Goal: Information Seeking & Learning: Learn about a topic

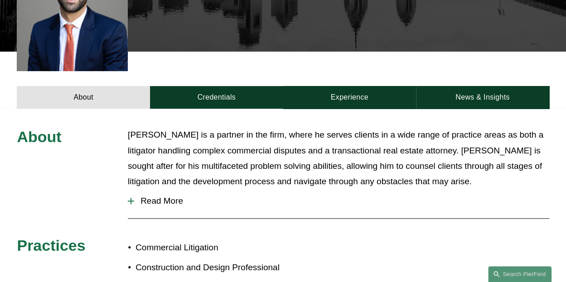
scroll to position [282, 0]
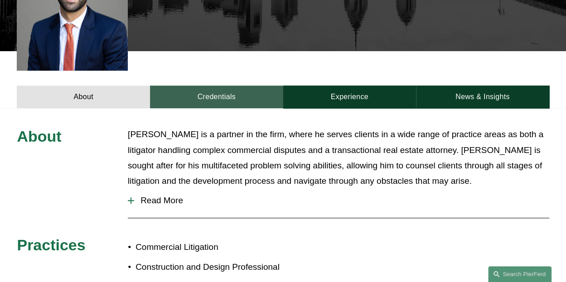
click at [227, 86] on link "Credentials" at bounding box center [216, 97] width 133 height 23
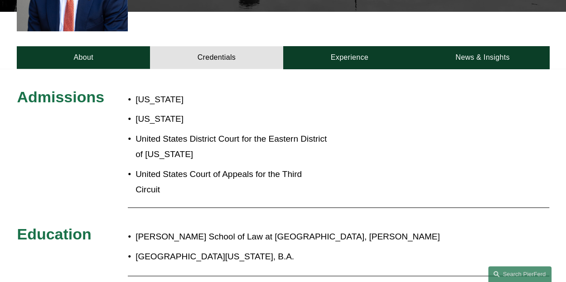
scroll to position [320, 0]
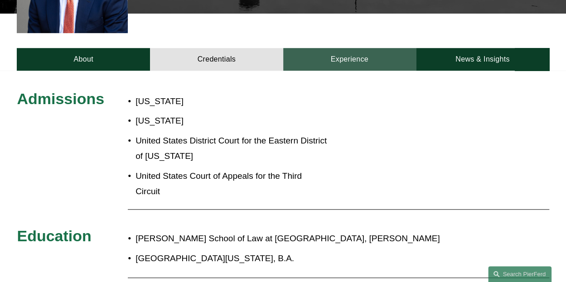
click at [339, 48] on link "Experience" at bounding box center [349, 59] width 133 height 23
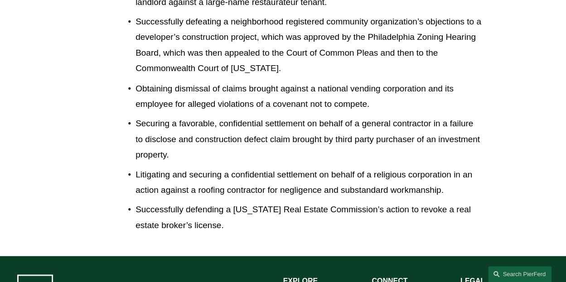
scroll to position [776, 0]
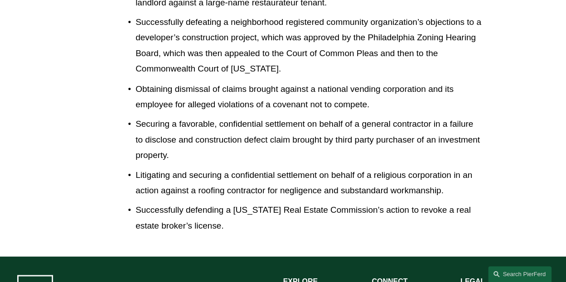
click at [192, 202] on p "Successfully defending a New Jersey Real Estate Commission’s action to revoke a…" at bounding box center [308, 217] width 347 height 31
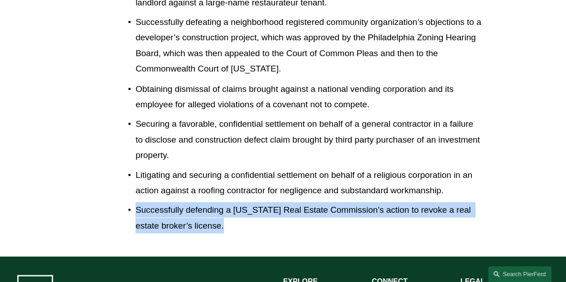
click at [192, 202] on p "Successfully defending a New Jersey Real Estate Commission’s action to revoke a…" at bounding box center [308, 217] width 347 height 31
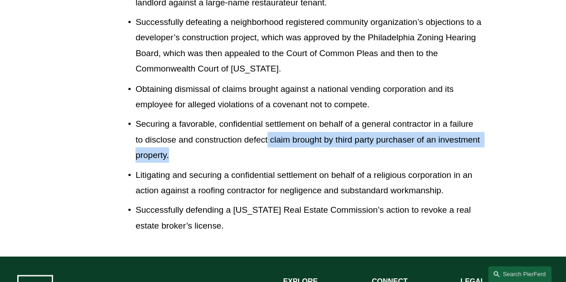
drag, startPoint x: 267, startPoint y: 126, endPoint x: 256, endPoint y: 154, distance: 30.3
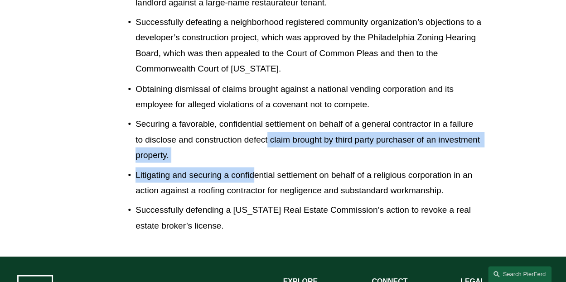
click at [256, 167] on p "Litigating and securing a confidential settlement on behalf of a religious corp…" at bounding box center [308, 182] width 347 height 31
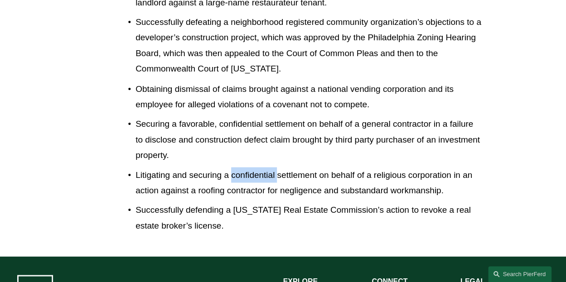
click at [256, 167] on p "Litigating and securing a confidential settlement on behalf of a religious corp…" at bounding box center [308, 182] width 347 height 31
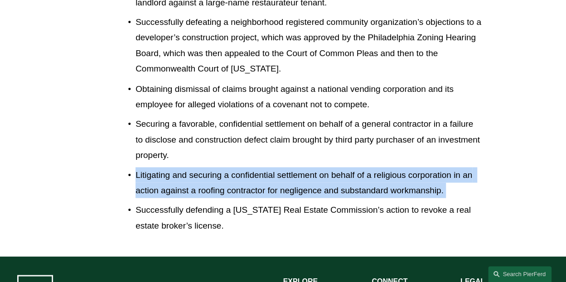
click at [256, 167] on p "Litigating and securing a confidential settlement on behalf of a religious corp…" at bounding box center [308, 182] width 347 height 31
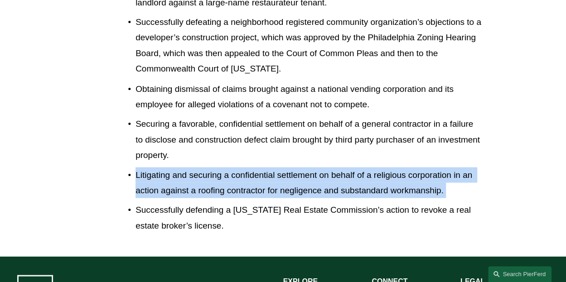
click at [256, 167] on p "Litigating and securing a confidential settlement on behalf of a religious corp…" at bounding box center [308, 182] width 347 height 31
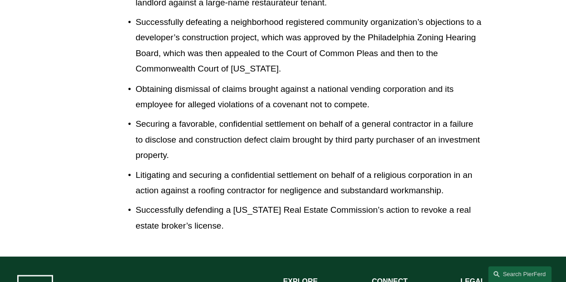
click at [274, 129] on p "Securing a favorable, confidential settlement on behalf of a general contractor…" at bounding box center [308, 139] width 347 height 47
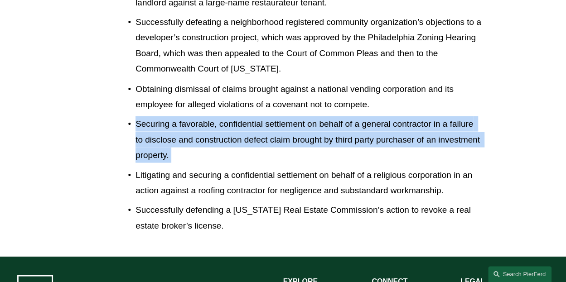
click at [274, 129] on p "Securing a favorable, confidential settlement on behalf of a general contractor…" at bounding box center [308, 139] width 347 height 47
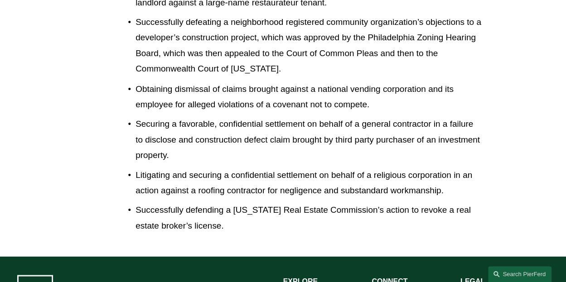
click at [305, 81] on p "Obtaining dismissal of claims brought against a national vending corporation an…" at bounding box center [308, 96] width 347 height 31
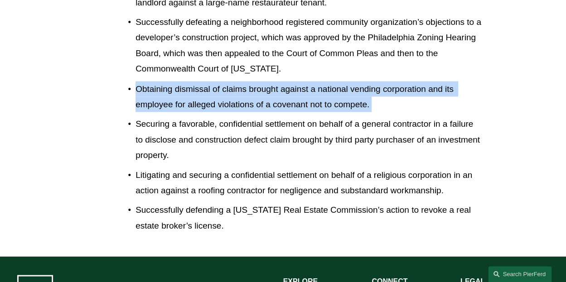
click at [305, 81] on p "Obtaining dismissal of claims brought against a national vending corporation an…" at bounding box center [308, 96] width 347 height 31
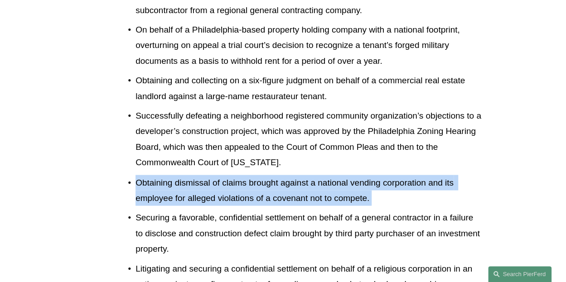
scroll to position [683, 0]
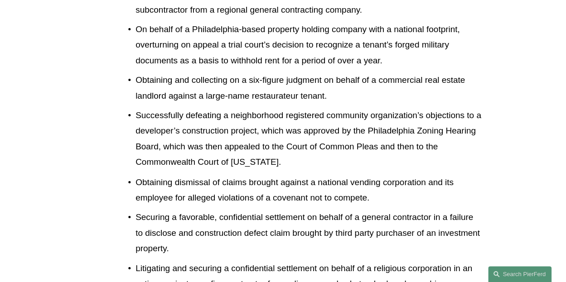
click at [290, 109] on p "Successfully defeating a neighborhood registered community organization’s objec…" at bounding box center [308, 139] width 347 height 62
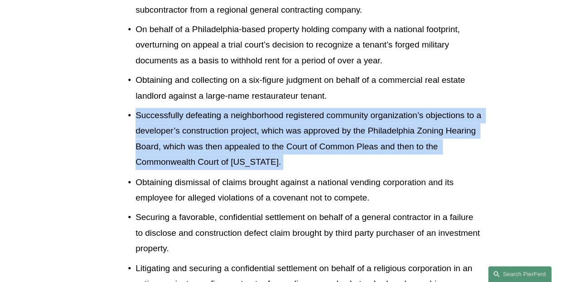
click at [290, 109] on p "Successfully defeating a neighborhood registered community organization’s objec…" at bounding box center [308, 139] width 347 height 62
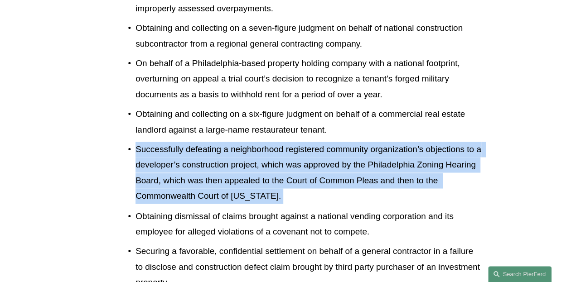
scroll to position [648, 0]
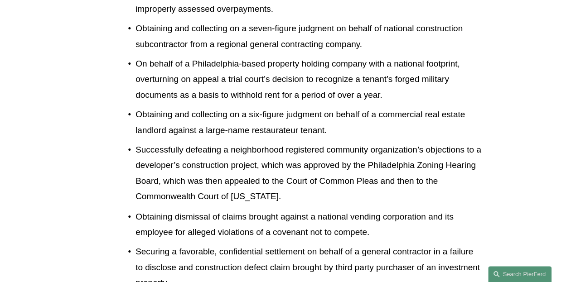
click at [290, 109] on p "Obtaining and collecting on a six-figure judgment on behalf of a commercial rea…" at bounding box center [308, 122] width 347 height 31
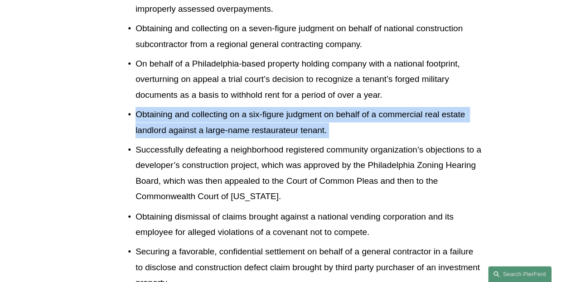
click at [290, 109] on p "Obtaining and collecting on a six-figure judgment on behalf of a commercial rea…" at bounding box center [308, 122] width 347 height 31
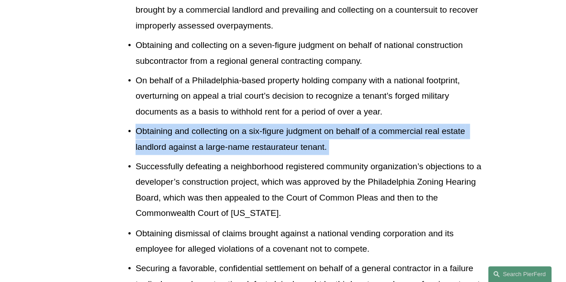
scroll to position [631, 0]
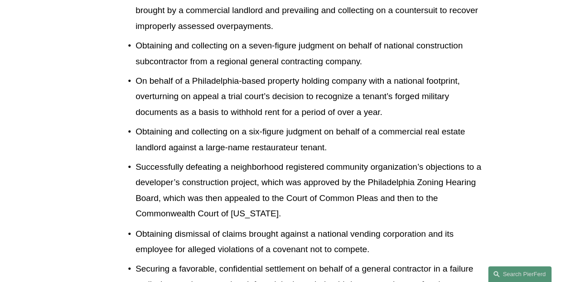
click at [321, 79] on p "On behalf of a Philadelphia-based property holding company with a national foot…" at bounding box center [308, 96] width 347 height 47
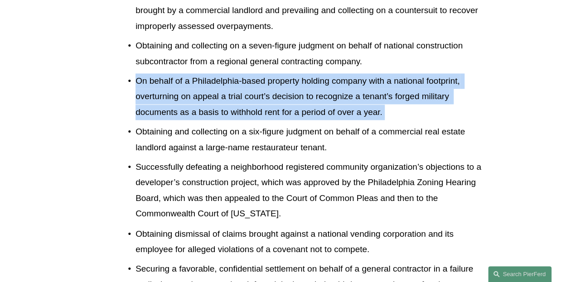
click at [321, 79] on p "On behalf of a Philadelphia-based property holding company with a national foot…" at bounding box center [308, 96] width 347 height 47
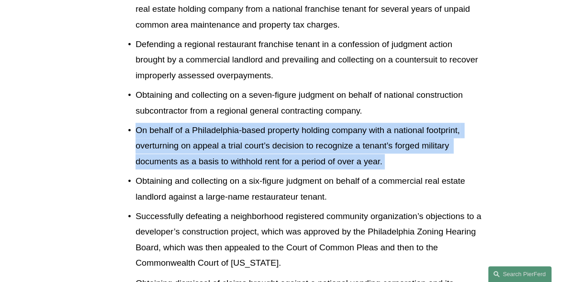
scroll to position [581, 0]
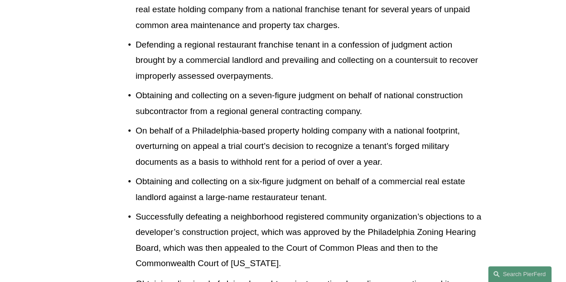
click at [321, 88] on p "Obtaining and collecting on a seven-figure judgment on behalf of national const…" at bounding box center [308, 103] width 347 height 31
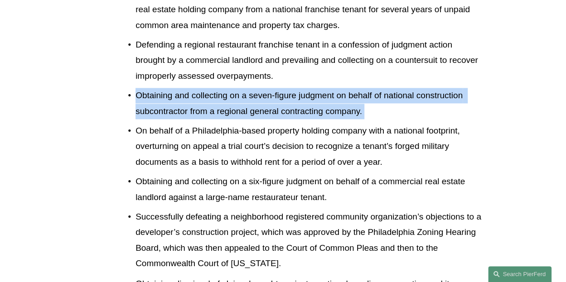
click at [321, 88] on p "Obtaining and collecting on a seven-figure judgment on behalf of national const…" at bounding box center [308, 103] width 347 height 31
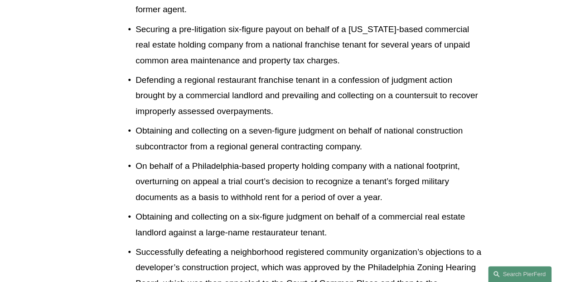
click at [321, 79] on p "Defending a regional restaurant franchise tenant in a confession of judgment ac…" at bounding box center [308, 95] width 347 height 47
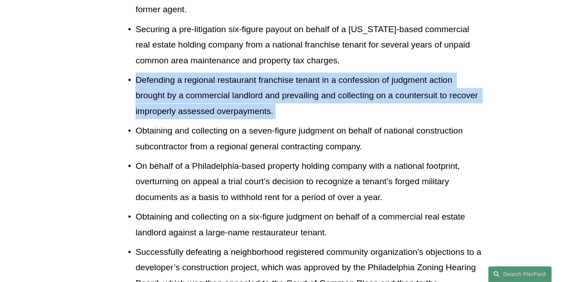
click at [321, 79] on p "Defending a regional restaurant franchise tenant in a confession of judgment ac…" at bounding box center [308, 95] width 347 height 47
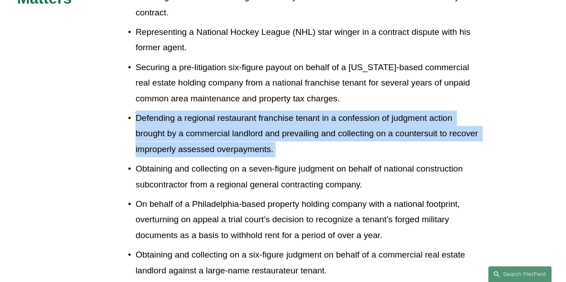
scroll to position [507, 0]
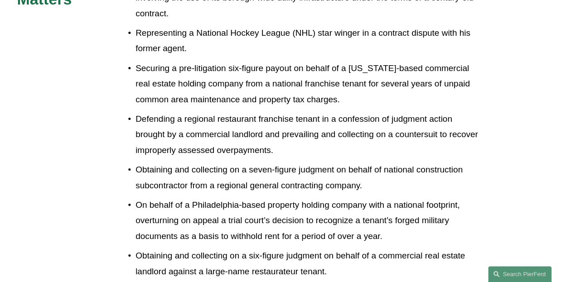
click at [321, 79] on p "Securing a pre-litigation six-figure payout on behalf of a New York-based comme…" at bounding box center [308, 84] width 347 height 47
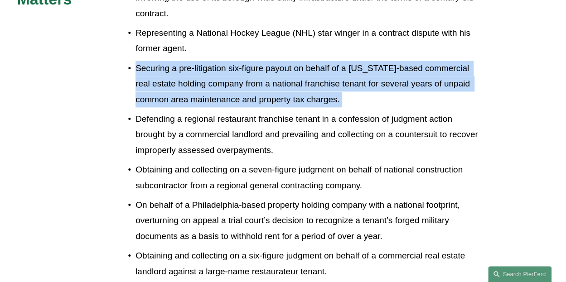
click at [321, 79] on p "Securing a pre-litigation six-figure payout on behalf of a New York-based comme…" at bounding box center [308, 84] width 347 height 47
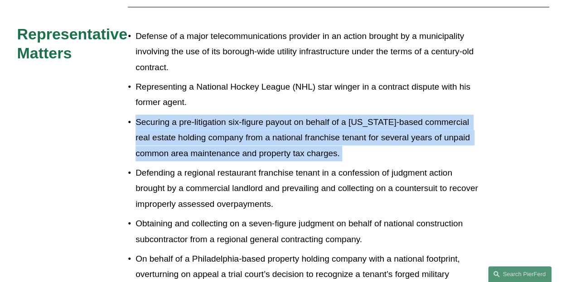
scroll to position [448, 0]
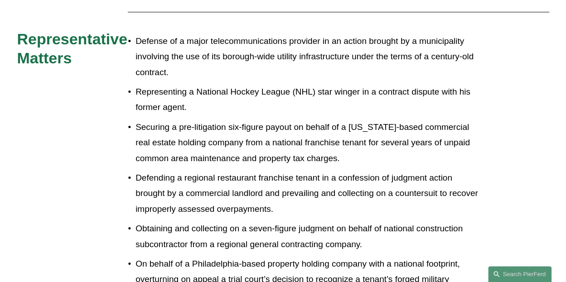
click at [321, 84] on p "Representing a National Hockey League (NHL) star winger in a contract dispute w…" at bounding box center [308, 99] width 347 height 31
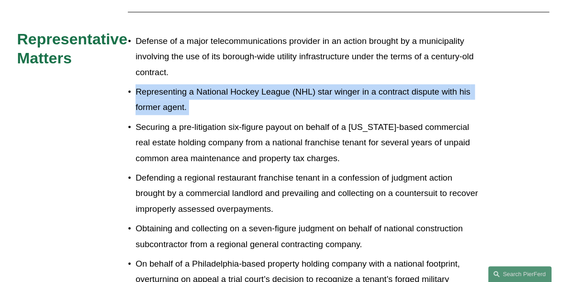
click at [321, 84] on p "Representing a National Hockey League (NHL) star winger in a contract dispute w…" at bounding box center [308, 99] width 347 height 31
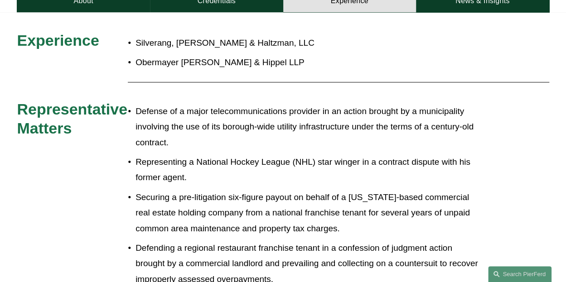
click at [328, 120] on p "Defense of a major telecommunications provider in an action brought by a munici…" at bounding box center [308, 127] width 347 height 47
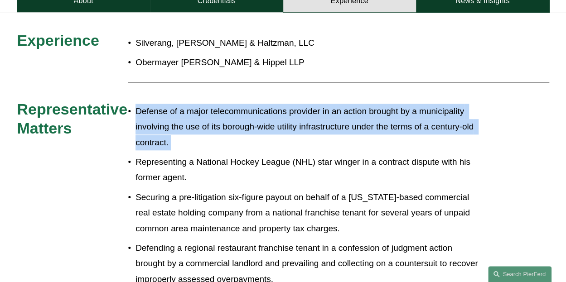
click at [328, 120] on p "Defense of a major telecommunications provider in an action brought by a munici…" at bounding box center [308, 127] width 347 height 47
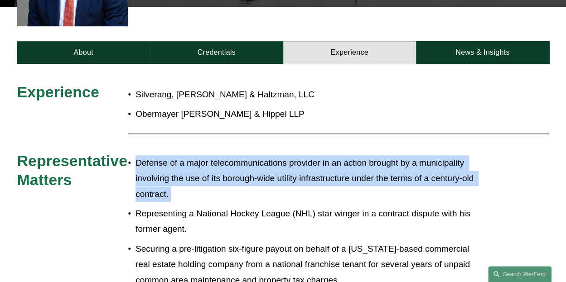
scroll to position [322, 0]
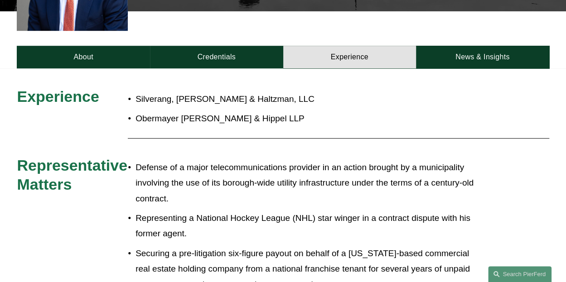
click at [211, 91] on p "Silverang, [PERSON_NAME] & Haltzman, LLC" at bounding box center [308, 98] width 347 height 15
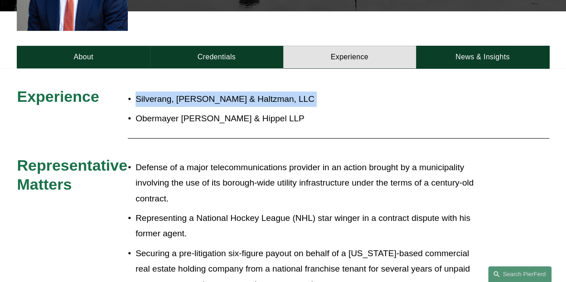
click at [211, 91] on p "Silverang, [PERSON_NAME] & Haltzman, LLC" at bounding box center [308, 98] width 347 height 15
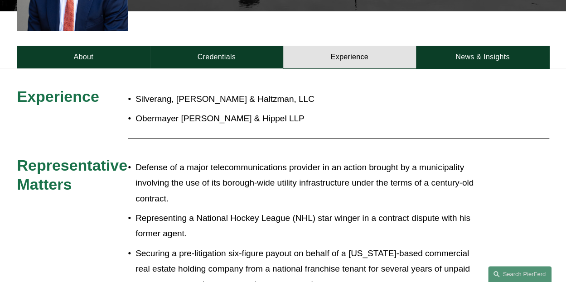
click at [209, 111] on p "Obermayer [PERSON_NAME] & Hippel LLP" at bounding box center [308, 118] width 347 height 15
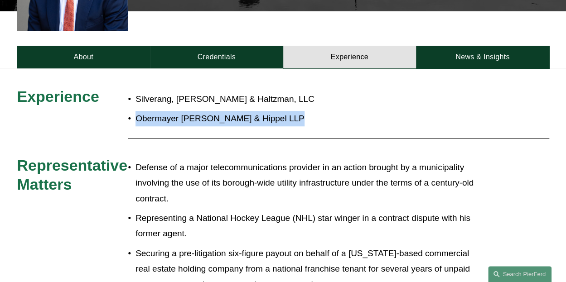
click at [209, 111] on p "Obermayer [PERSON_NAME] & Hippel LLP" at bounding box center [308, 118] width 347 height 15
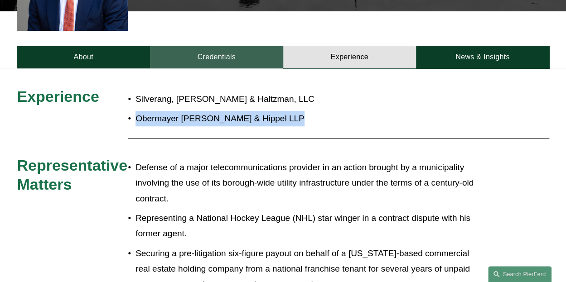
click at [211, 46] on link "Credentials" at bounding box center [216, 57] width 133 height 23
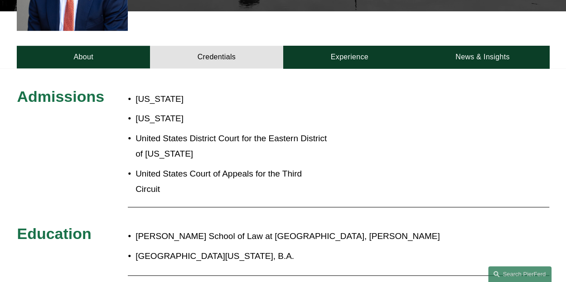
click at [206, 131] on p "United States District Court for the Eastern District of [US_STATE]" at bounding box center [231, 146] width 192 height 31
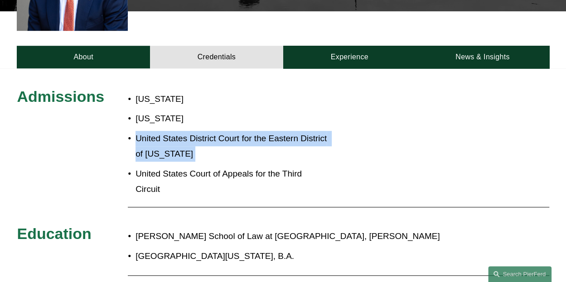
click at [206, 131] on p "United States District Court for the Eastern District of [US_STATE]" at bounding box center [231, 146] width 192 height 31
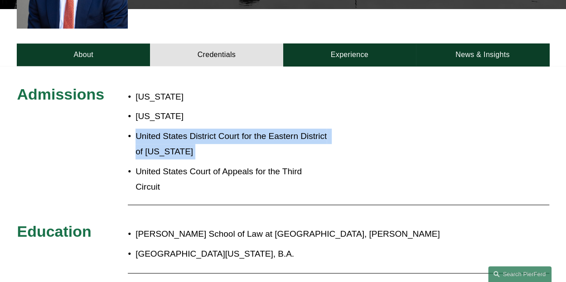
scroll to position [316, 0]
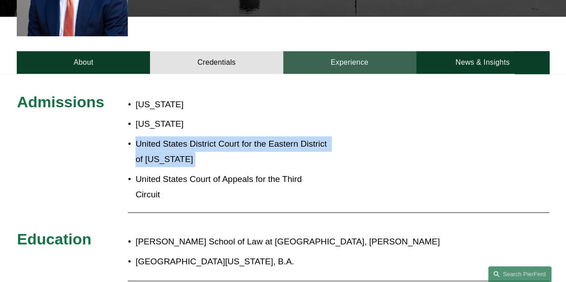
click at [359, 51] on link "Experience" at bounding box center [349, 62] width 133 height 23
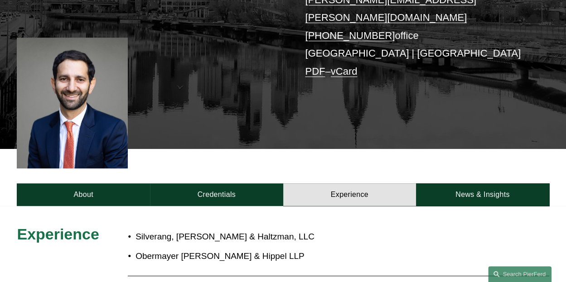
scroll to position [183, 0]
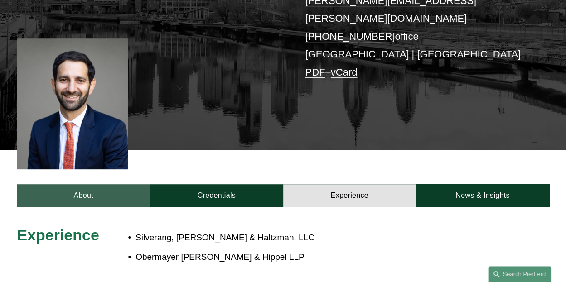
click at [117, 184] on link "About" at bounding box center [83, 195] width 133 height 23
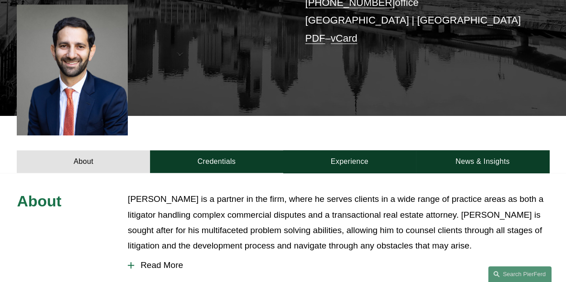
scroll to position [227, 0]
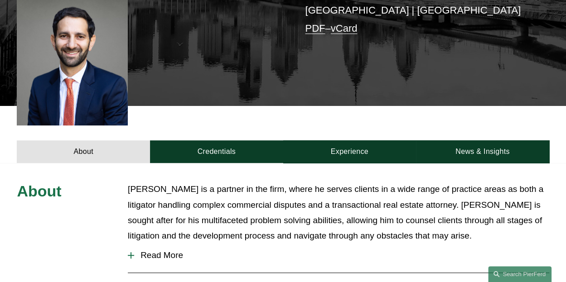
click at [201, 215] on p "Eric is a partner in the firm, where he serves clients in a wide range of pract…" at bounding box center [338, 213] width 421 height 62
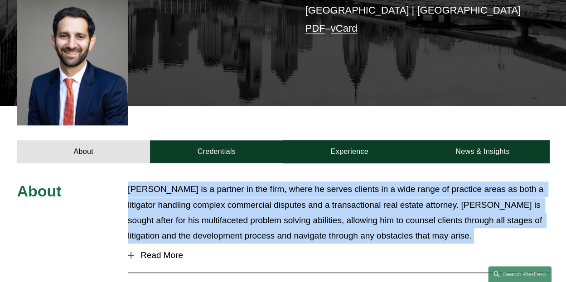
click at [201, 215] on p "Eric is a partner in the firm, where he serves clients in a wide range of pract…" at bounding box center [338, 213] width 421 height 62
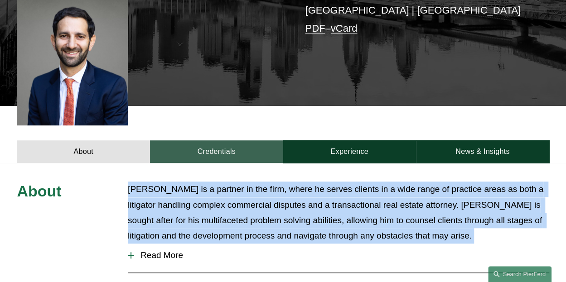
drag, startPoint x: 226, startPoint y: 124, endPoint x: 217, endPoint y: 131, distance: 11.6
click at [217, 131] on div "About Credentials Experience News & Insights" at bounding box center [283, 134] width 566 height 57
click at [217, 140] on link "Credentials" at bounding box center [216, 151] width 133 height 23
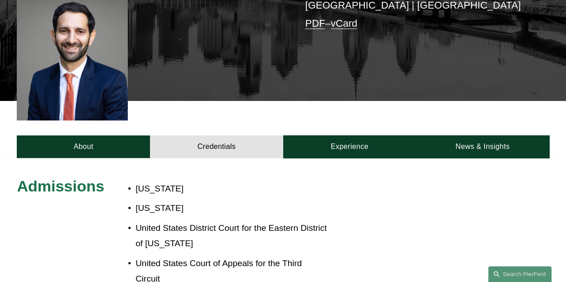
scroll to position [0, 0]
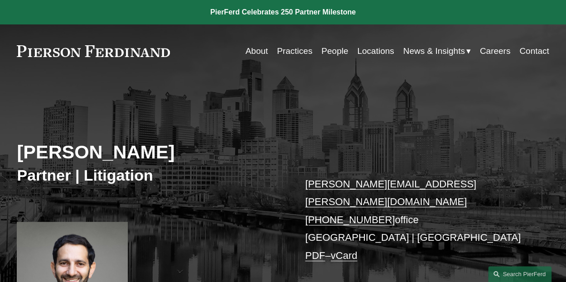
click at [250, 47] on link "About" at bounding box center [256, 51] width 23 height 17
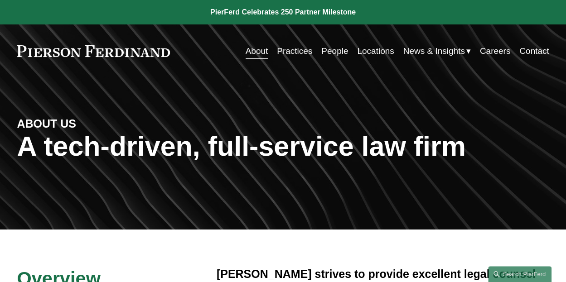
click at [152, 49] on link at bounding box center [93, 51] width 153 height 12
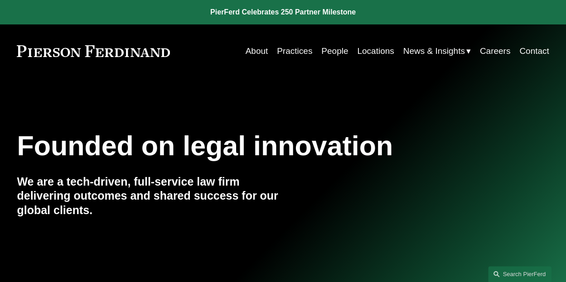
click at [126, 48] on link at bounding box center [93, 51] width 153 height 12
click at [258, 51] on link "About" at bounding box center [256, 51] width 23 height 17
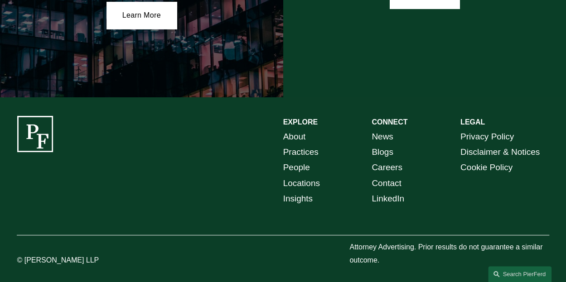
scroll to position [1593, 0]
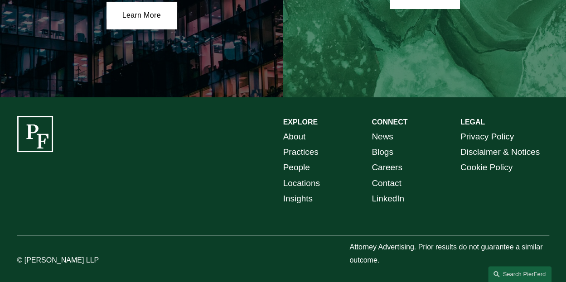
click at [300, 132] on link "About" at bounding box center [294, 136] width 23 height 15
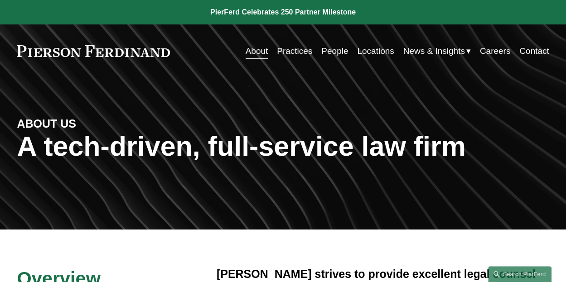
click at [293, 45] on link "Practices" at bounding box center [294, 51] width 35 height 17
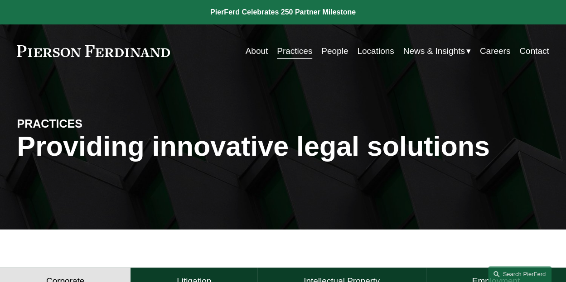
click at [258, 43] on link "About" at bounding box center [256, 51] width 23 height 17
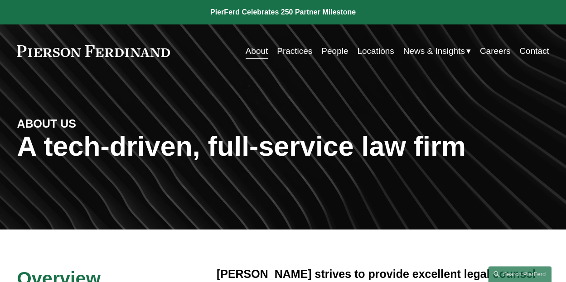
click at [126, 55] on link at bounding box center [93, 51] width 153 height 12
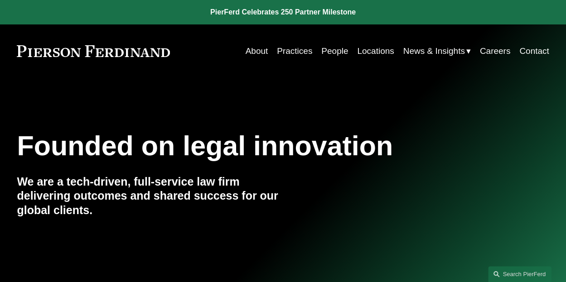
click at [245, 45] on link "About" at bounding box center [256, 51] width 23 height 17
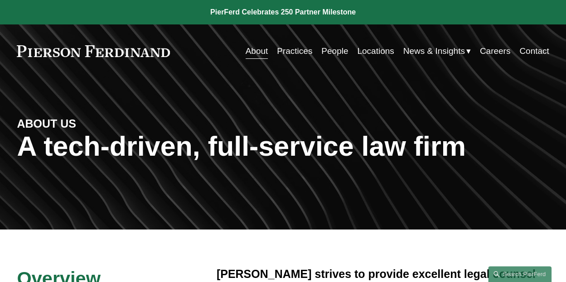
click at [331, 49] on link "People" at bounding box center [334, 51] width 27 height 17
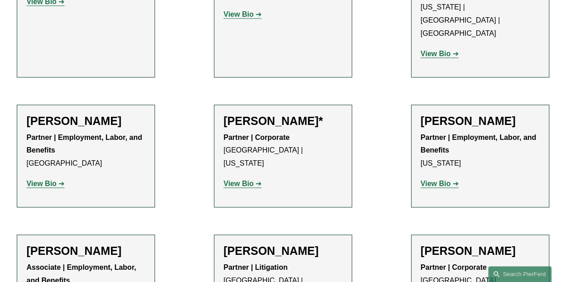
scroll to position [3905, 0]
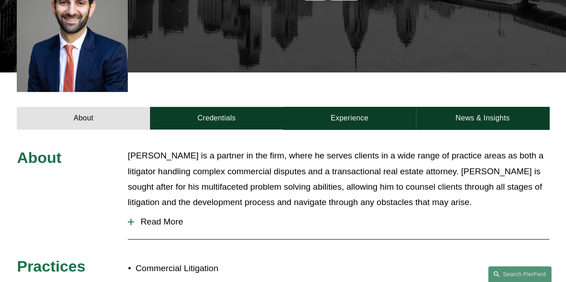
scroll to position [260, 0]
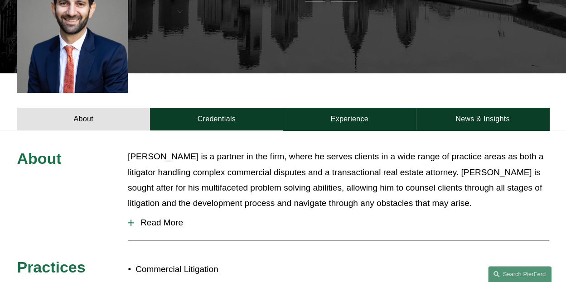
click at [150, 218] on span "Read More" at bounding box center [341, 223] width 414 height 10
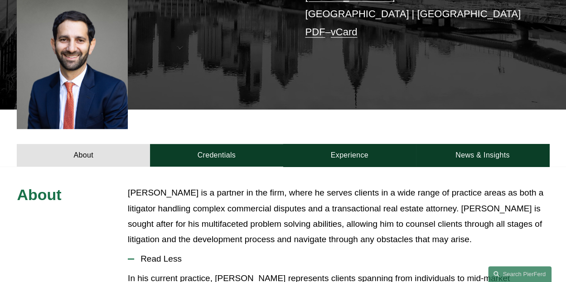
scroll to position [224, 0]
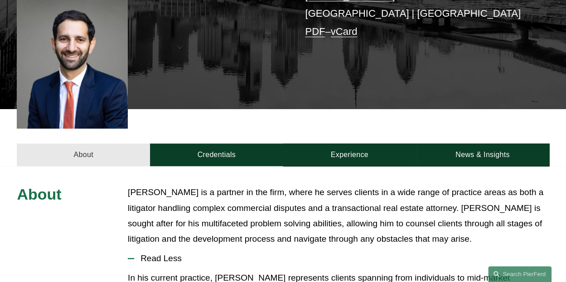
click at [93, 150] on link "About" at bounding box center [83, 155] width 133 height 23
click at [110, 144] on link "About" at bounding box center [83, 155] width 133 height 23
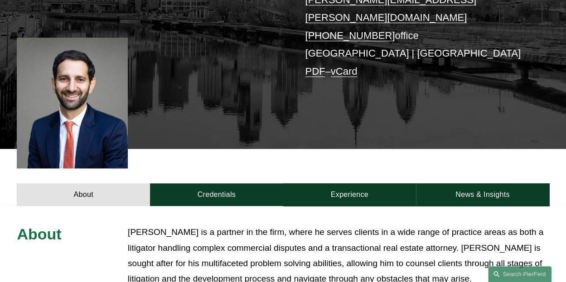
scroll to position [189, 0]
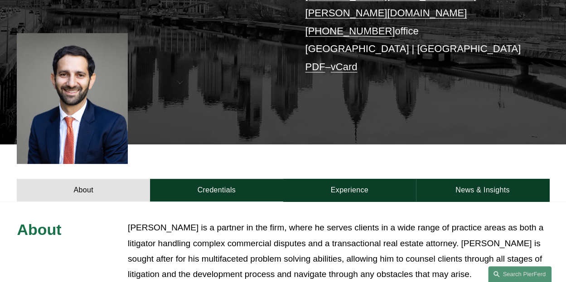
click at [313, 61] on link "PDF" at bounding box center [315, 66] width 20 height 11
click at [92, 109] on div at bounding box center [72, 98] width 111 height 131
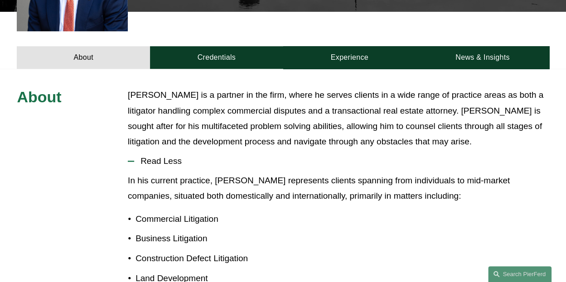
scroll to position [321, 0]
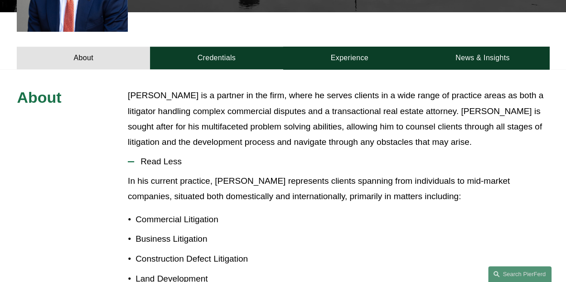
click at [224, 105] on p "Eric is a partner in the firm, where he serves clients in a wide range of pract…" at bounding box center [338, 119] width 421 height 62
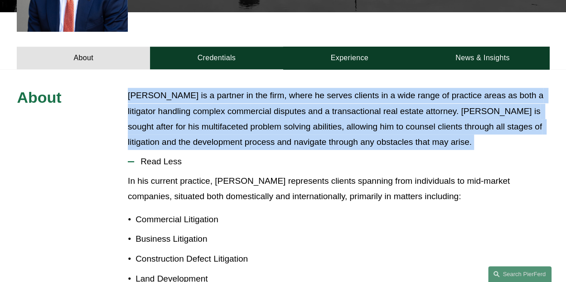
click at [224, 105] on p "Eric is a partner in the firm, where he serves clients in a wide range of pract…" at bounding box center [338, 119] width 421 height 62
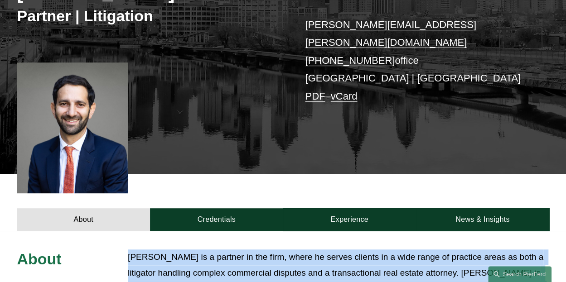
scroll to position [149, 0]
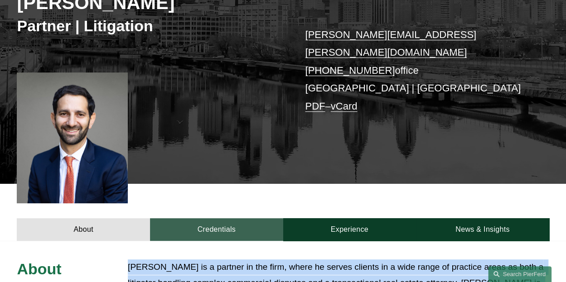
click at [196, 218] on link "Credentials" at bounding box center [216, 229] width 133 height 23
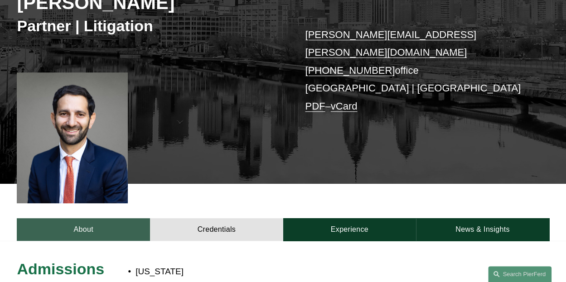
click at [120, 221] on link "About" at bounding box center [83, 229] width 133 height 23
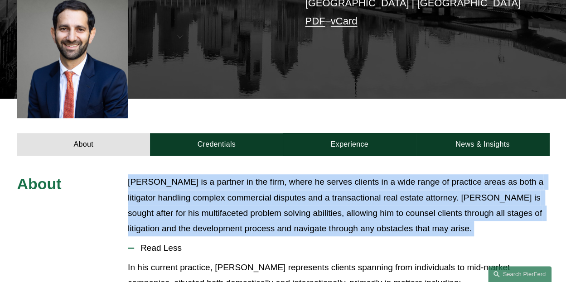
scroll to position [320, 0]
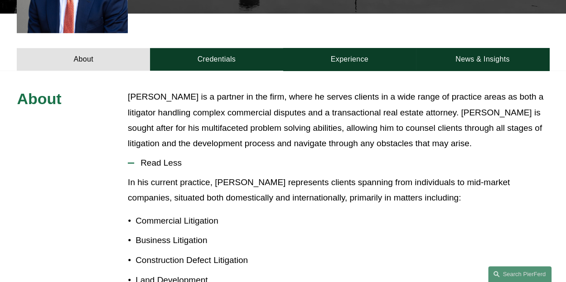
click at [152, 183] on p "In his current practice, Eric represents clients spanning from individuals to m…" at bounding box center [338, 190] width 421 height 31
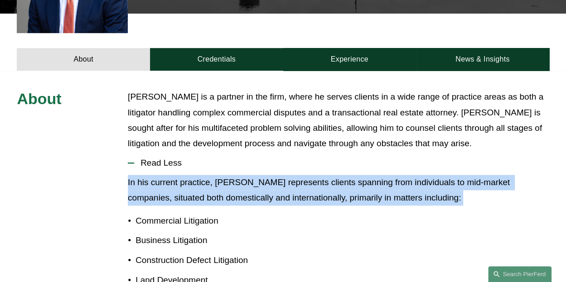
click at [152, 183] on p "In his current practice, Eric represents clients spanning from individuals to m…" at bounding box center [338, 190] width 421 height 31
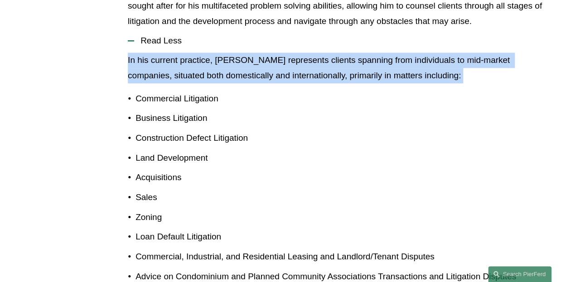
scroll to position [439, 0]
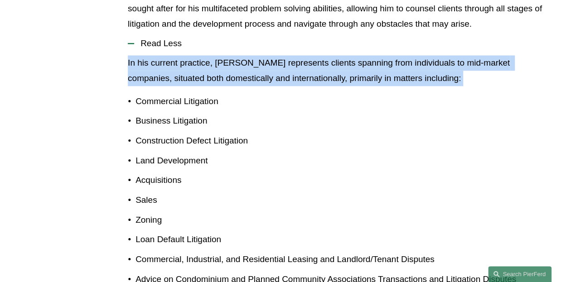
click at [162, 118] on ul "Commercial Litigation Business Litigation Construction Defect Litigation Land D…" at bounding box center [338, 200] width 421 height 213
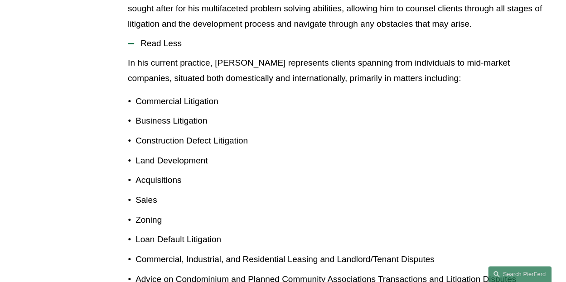
click at [164, 133] on p "Construction Defect Litigation" at bounding box center [341, 140] width 413 height 15
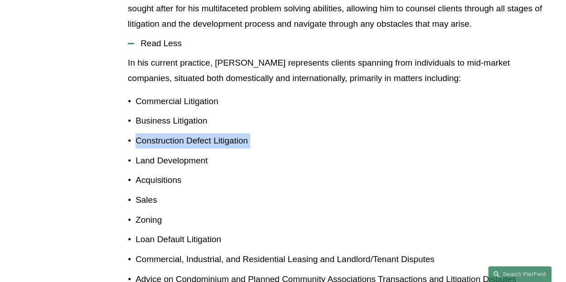
click at [164, 133] on p "Construction Defect Litigation" at bounding box center [341, 140] width 413 height 15
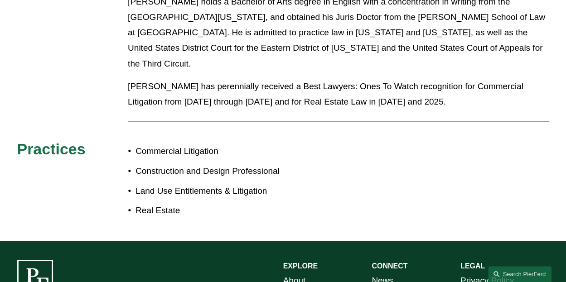
scroll to position [858, 0]
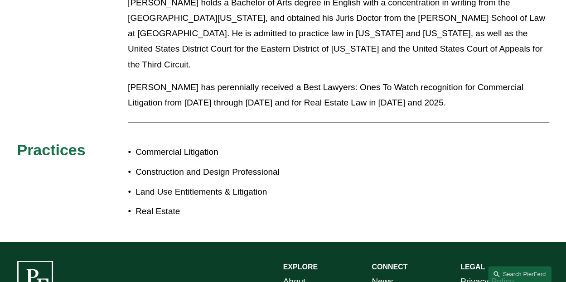
drag, startPoint x: 215, startPoint y: 193, endPoint x: 179, endPoint y: 182, distance: 37.7
click at [179, 204] on p "Real Estate" at bounding box center [208, 211] width 147 height 15
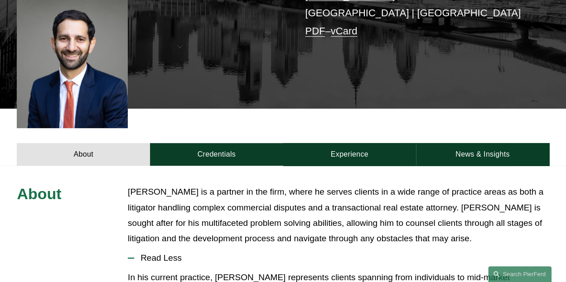
scroll to position [224, 0]
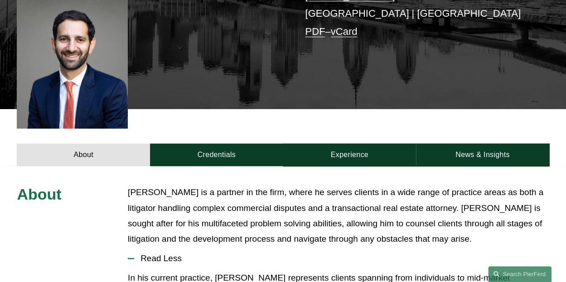
click at [179, 185] on p "Eric is a partner in the firm, where he serves clients in a wide range of pract…" at bounding box center [338, 216] width 421 height 62
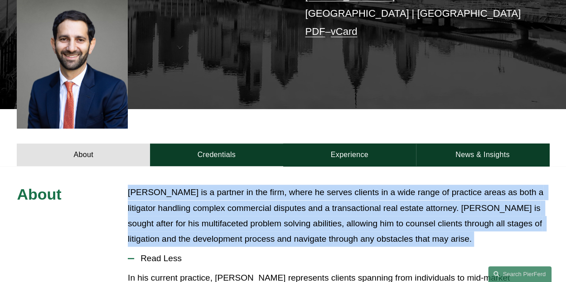
click at [179, 185] on p "Eric is a partner in the firm, where he serves clients in a wide range of pract…" at bounding box center [338, 216] width 421 height 62
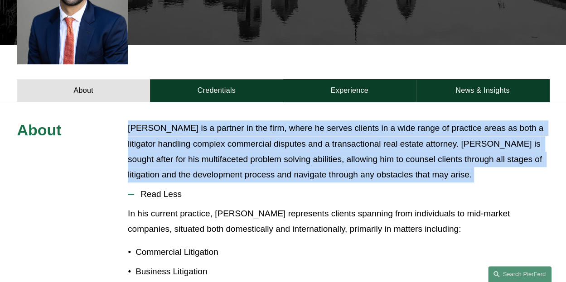
scroll to position [292, 0]
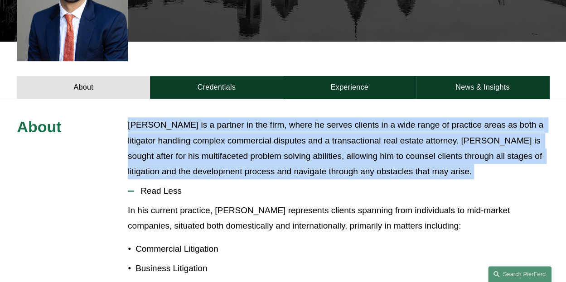
click at [179, 182] on button "Read Less" at bounding box center [338, 191] width 421 height 24
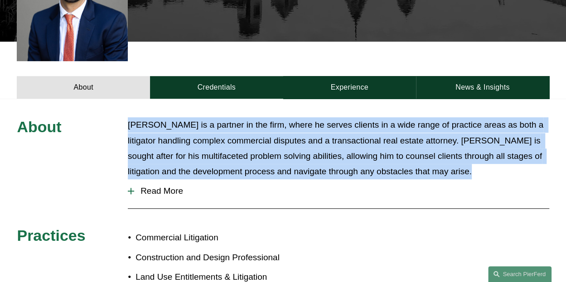
click at [175, 181] on button "Read More" at bounding box center [338, 191] width 421 height 24
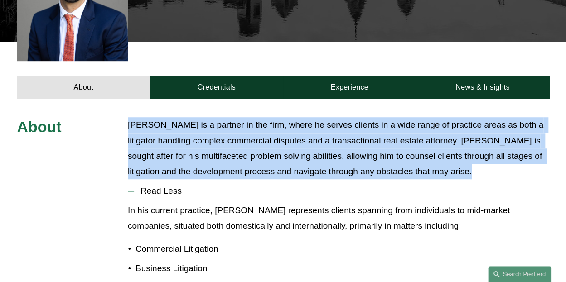
scroll to position [421, 0]
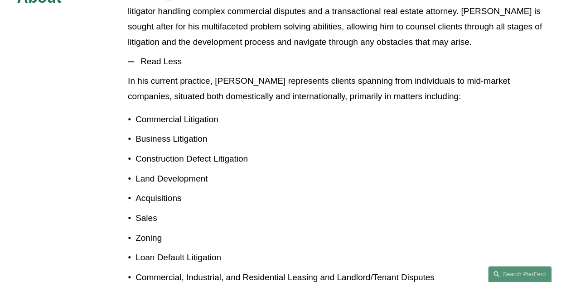
click at [201, 151] on p "Construction Defect Litigation" at bounding box center [341, 158] width 413 height 15
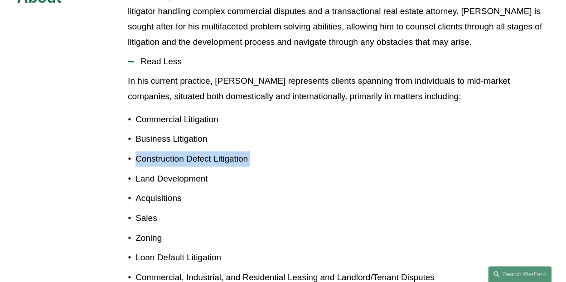
click at [201, 151] on p "Construction Defect Litigation" at bounding box center [341, 158] width 413 height 15
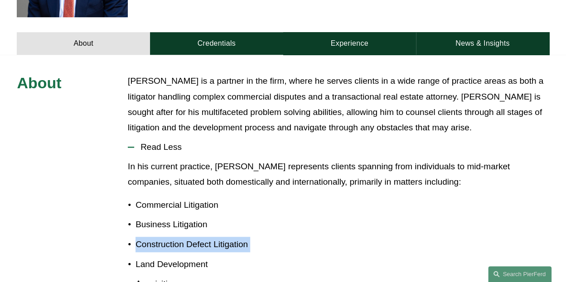
scroll to position [333, 0]
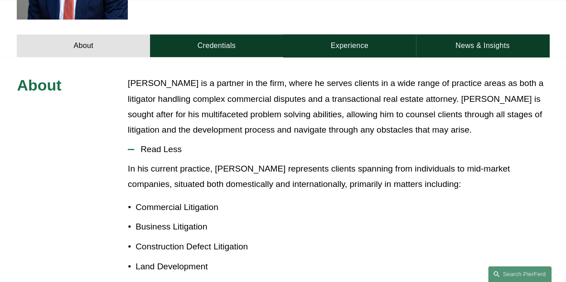
click at [201, 161] on p "In his current practice, Eric represents clients spanning from individuals to m…" at bounding box center [338, 176] width 421 height 31
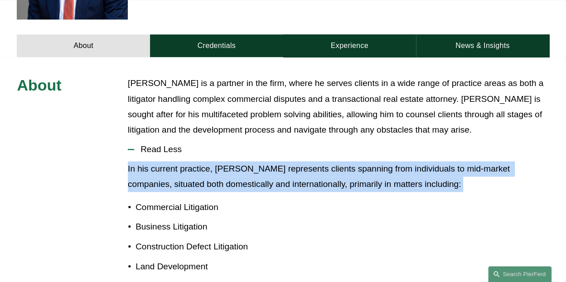
click at [201, 161] on p "In his current practice, Eric represents clients spanning from individuals to m…" at bounding box center [338, 176] width 421 height 31
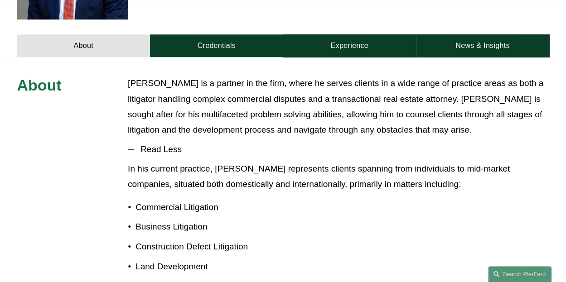
click at [239, 92] on p "Eric is a partner in the firm, where he serves clients in a wide range of pract…" at bounding box center [338, 107] width 421 height 62
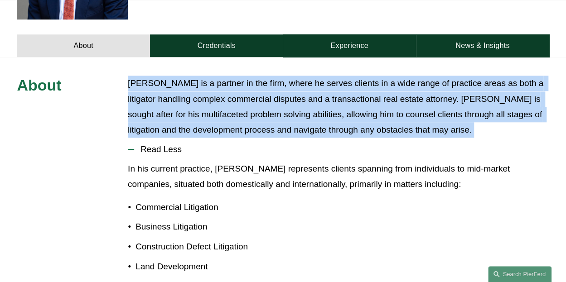
click at [239, 92] on p "Eric is a partner in the firm, where he serves clients in a wide range of pract…" at bounding box center [338, 107] width 421 height 62
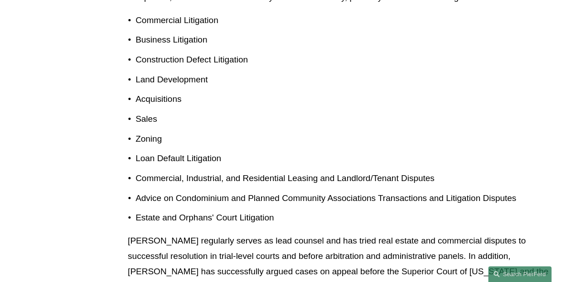
scroll to position [521, 0]
click at [139, 190] on p "Advice on Condominium and Planned Community Associations Transactions and Litig…" at bounding box center [341, 197] width 413 height 15
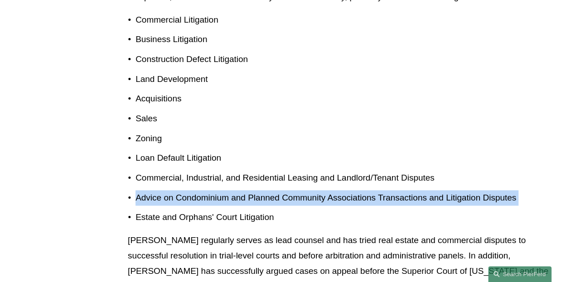
click at [139, 190] on p "Advice on Condominium and Planned Community Associations Transactions and Litig…" at bounding box center [341, 197] width 413 height 15
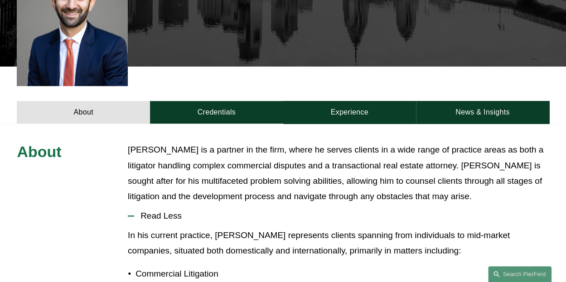
scroll to position [270, 0]
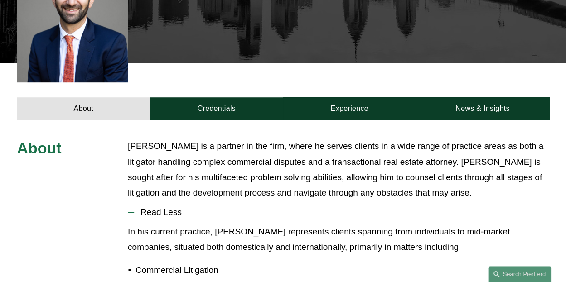
click at [139, 181] on p "Eric is a partner in the firm, where he serves clients in a wide range of pract…" at bounding box center [338, 170] width 421 height 62
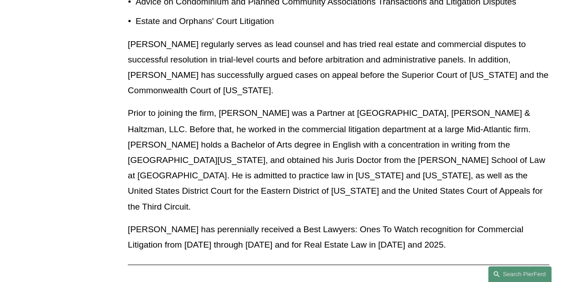
scroll to position [716, 0]
click at [208, 122] on p "Prior to joining the firm, Eric was a Partner at Silverang, Rosenzweig & Haltzm…" at bounding box center [338, 160] width 421 height 108
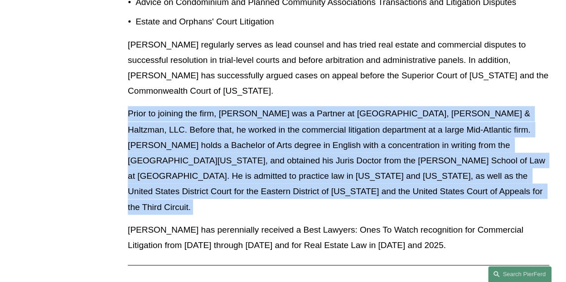
click at [208, 122] on p "Prior to joining the firm, Eric was a Partner at Silverang, Rosenzweig & Haltzm…" at bounding box center [338, 160] width 421 height 108
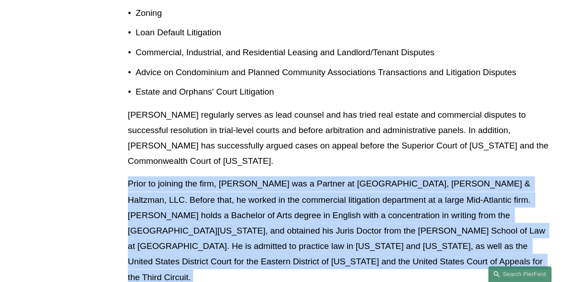
scroll to position [646, 0]
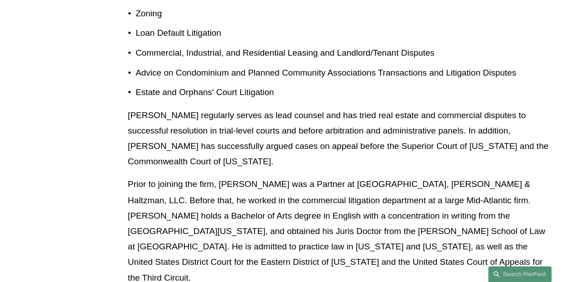
click at [208, 122] on p "Eric regularly serves as lead counsel and has tried real estate and commercial …" at bounding box center [338, 139] width 421 height 62
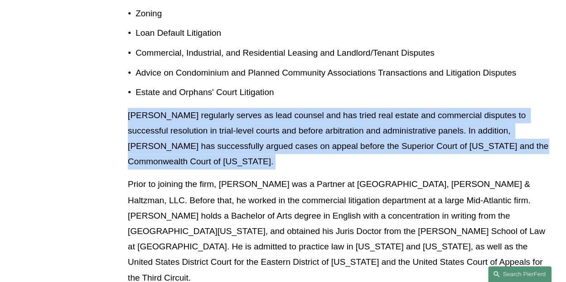
click at [208, 122] on p "Eric regularly serves as lead counsel and has tried real estate and commercial …" at bounding box center [338, 139] width 421 height 62
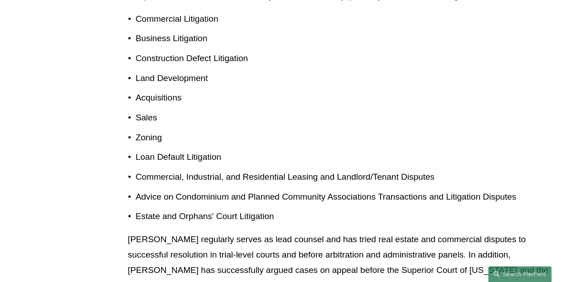
click at [208, 130] on p "Zoning" at bounding box center [341, 137] width 413 height 15
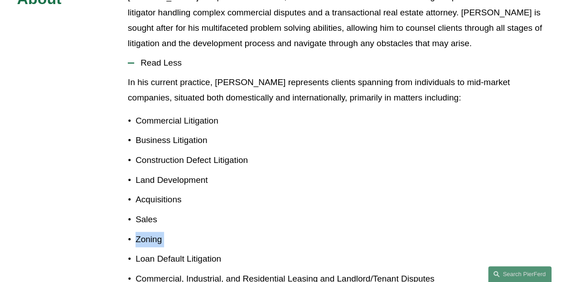
scroll to position [409, 0]
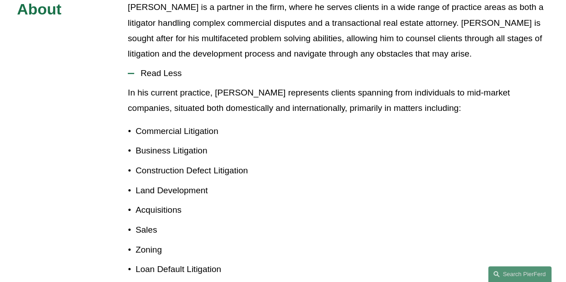
click at [208, 124] on p "Commercial Litigation" at bounding box center [341, 131] width 413 height 15
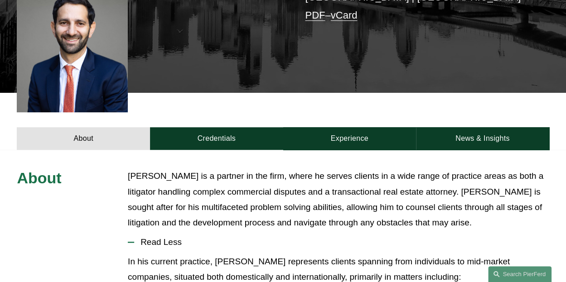
scroll to position [240, 0]
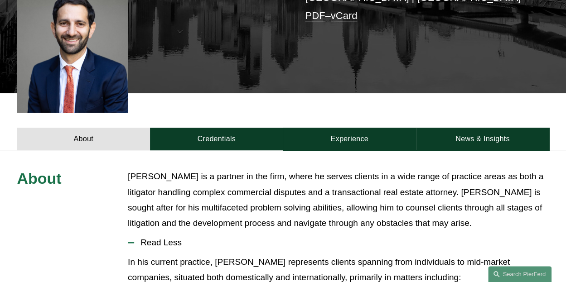
click at [250, 205] on p "Eric is a partner in the firm, where he serves clients in a wide range of pract…" at bounding box center [338, 200] width 421 height 62
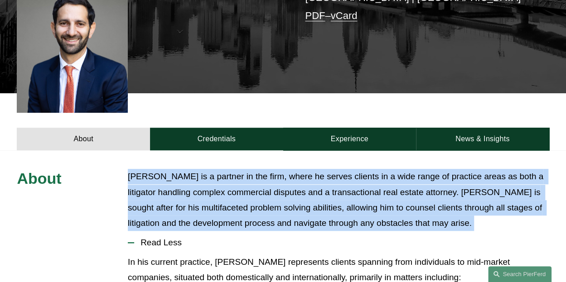
click at [250, 205] on p "Eric is a partner in the firm, where he serves clients in a wide range of pract…" at bounding box center [338, 200] width 421 height 62
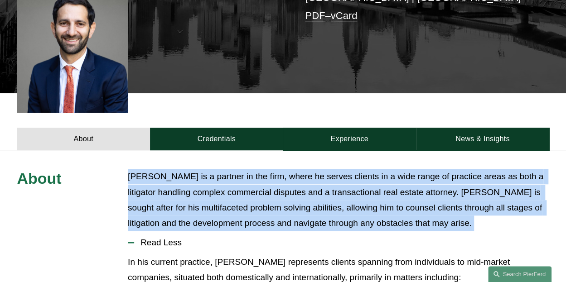
click at [250, 205] on p "Eric is a partner in the firm, where he serves clients in a wide range of pract…" at bounding box center [338, 200] width 421 height 62
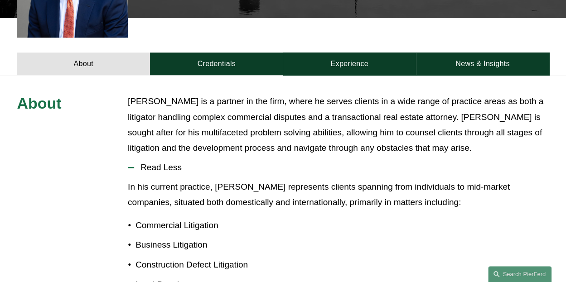
click at [250, 218] on p "Commercial Litigation" at bounding box center [341, 225] width 413 height 15
click at [319, 156] on button "Read Less" at bounding box center [338, 168] width 421 height 24
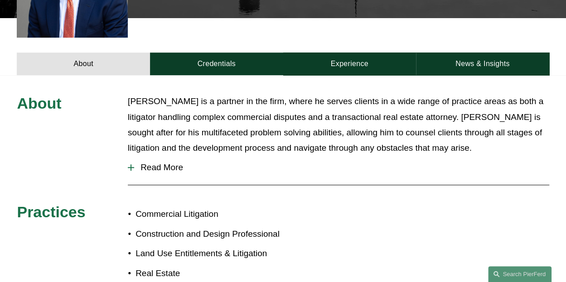
click at [319, 156] on button "Read More" at bounding box center [338, 168] width 421 height 24
drag, startPoint x: 319, startPoint y: 145, endPoint x: 313, endPoint y: 155, distance: 12.0
click at [313, 156] on button "Read More" at bounding box center [338, 168] width 421 height 24
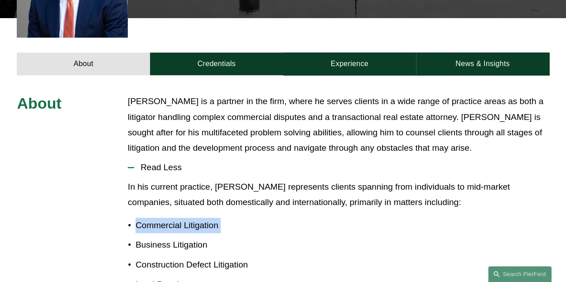
click at [313, 163] on span "Read Less" at bounding box center [341, 168] width 414 height 10
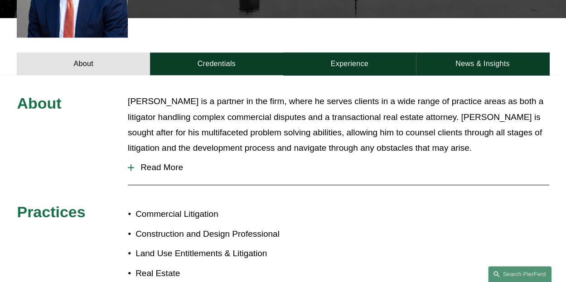
click at [313, 163] on span "Read More" at bounding box center [341, 168] width 414 height 10
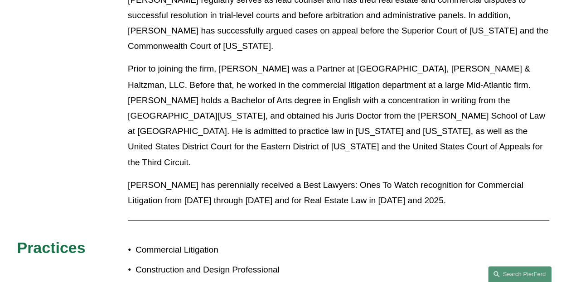
scroll to position [761, 0]
click at [313, 177] on p "Eric has perennially received a Best Lawyers: Ones To Watch recognition for Com…" at bounding box center [338, 192] width 421 height 31
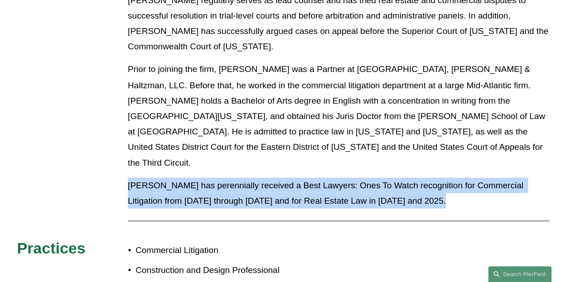
drag, startPoint x: 313, startPoint y: 155, endPoint x: 391, endPoint y: 47, distance: 133.7
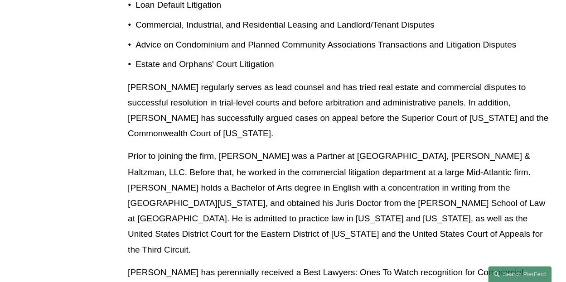
click at [391, 57] on p "Estate and Orphans' Court Litigation" at bounding box center [341, 64] width 413 height 15
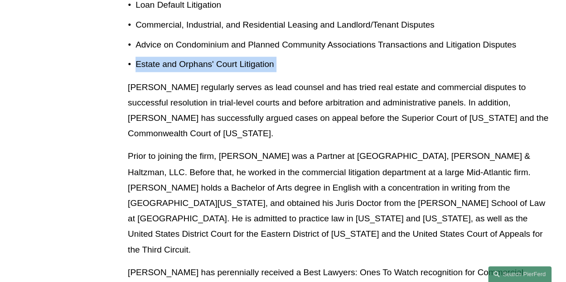
click at [391, 57] on p "Estate and Orphans' Court Litigation" at bounding box center [341, 64] width 413 height 15
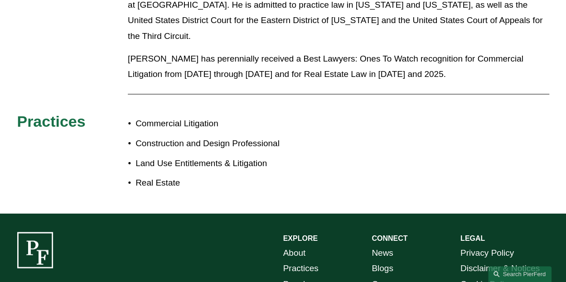
scroll to position [886, 0]
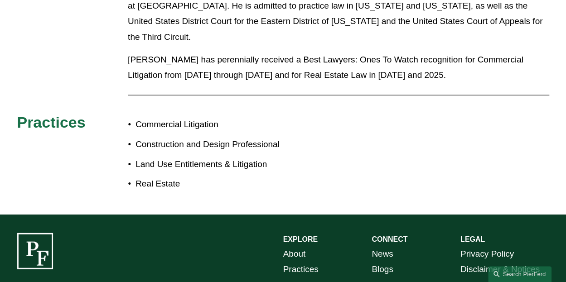
drag, startPoint x: 391, startPoint y: 47, endPoint x: 184, endPoint y: 159, distance: 235.6
click at [184, 176] on p "Real Estate" at bounding box center [208, 183] width 147 height 15
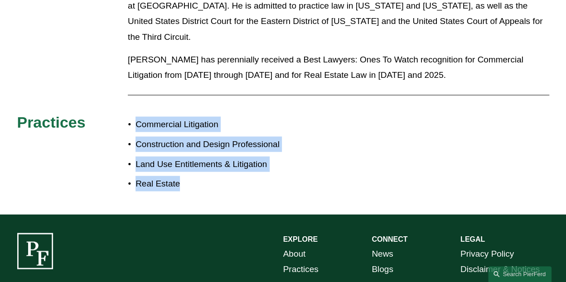
drag, startPoint x: 182, startPoint y: 155, endPoint x: 125, endPoint y: 81, distance: 94.2
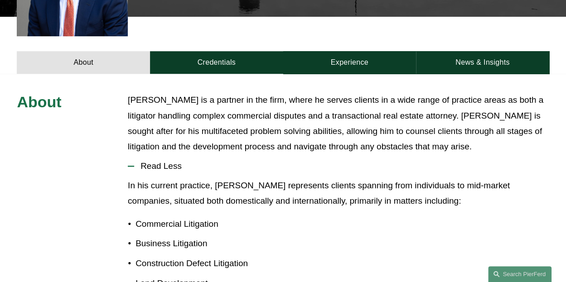
scroll to position [317, 0]
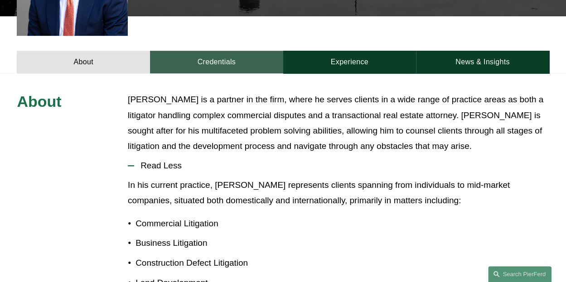
click at [228, 51] on link "Credentials" at bounding box center [216, 62] width 133 height 23
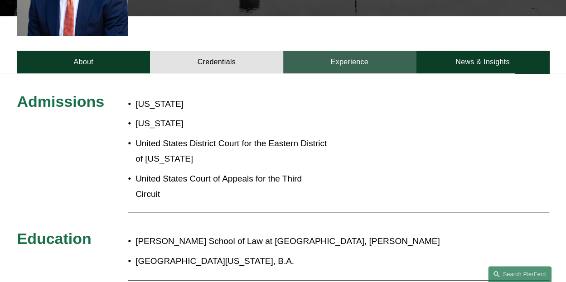
click at [335, 51] on link "Experience" at bounding box center [349, 62] width 133 height 23
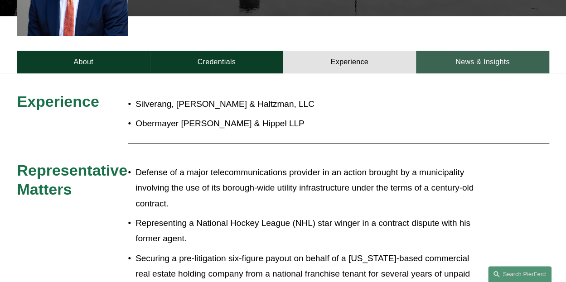
click at [456, 53] on link "News & Insights" at bounding box center [482, 62] width 133 height 23
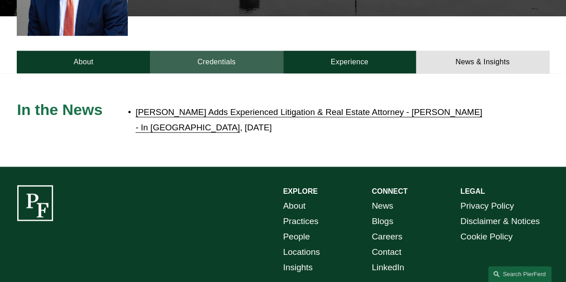
click at [250, 51] on link "Credentials" at bounding box center [216, 62] width 133 height 23
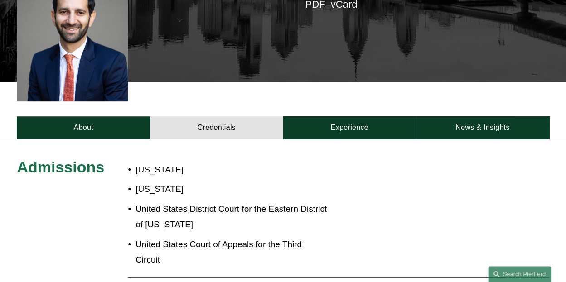
scroll to position [252, 0]
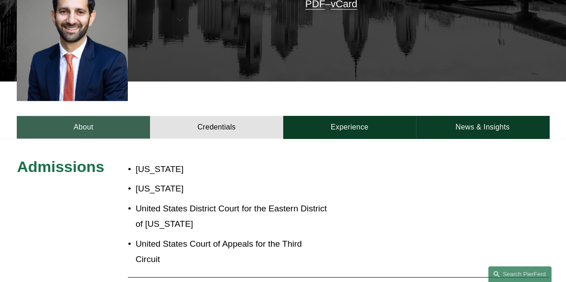
click at [62, 116] on link "About" at bounding box center [83, 127] width 133 height 23
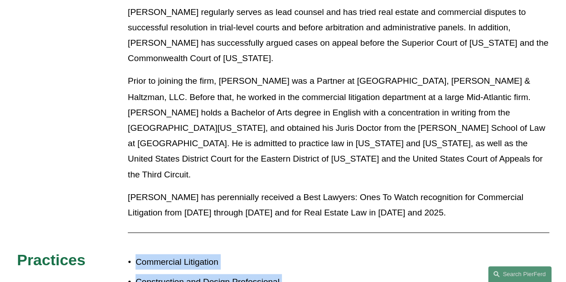
scroll to position [748, 0]
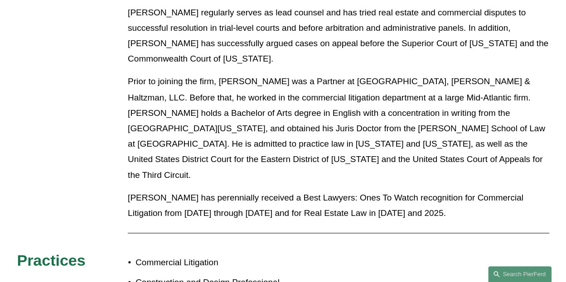
drag, startPoint x: 334, startPoint y: 107, endPoint x: 288, endPoint y: 145, distance: 60.2
click at [288, 145] on p "Prior to joining the firm, Eric was a Partner at Silverang, Rosenzweig & Haltzm…" at bounding box center [338, 128] width 421 height 108
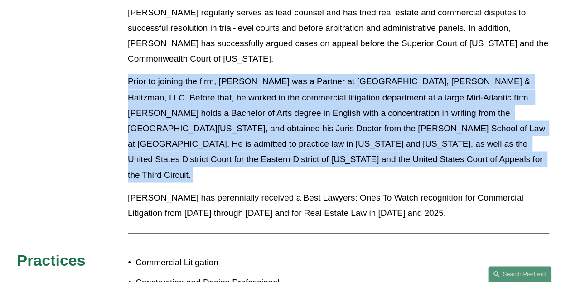
click at [288, 145] on p "Prior to joining the firm, Eric was a Partner at Silverang, Rosenzweig & Haltzm…" at bounding box center [338, 128] width 421 height 108
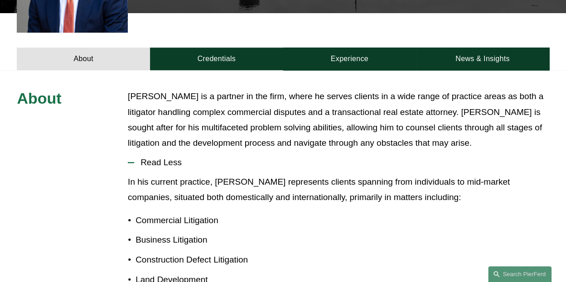
scroll to position [321, 0]
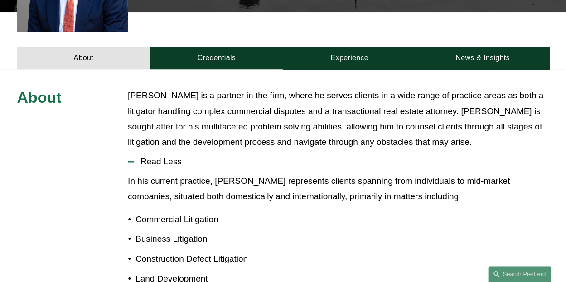
click at [288, 157] on span "Read Less" at bounding box center [341, 162] width 414 height 10
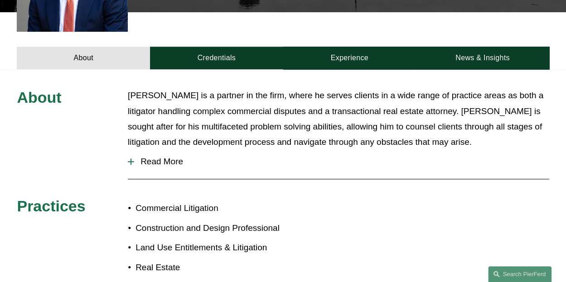
click at [288, 157] on span "Read More" at bounding box center [341, 162] width 414 height 10
drag, startPoint x: 288, startPoint y: 145, endPoint x: 222, endPoint y: 137, distance: 65.7
click at [222, 150] on button "Read More" at bounding box center [338, 162] width 421 height 24
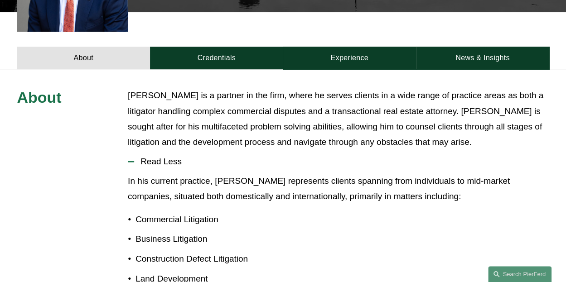
click at [204, 110] on p "Eric is a partner in the firm, where he serves clients in a wide range of pract…" at bounding box center [338, 119] width 421 height 62
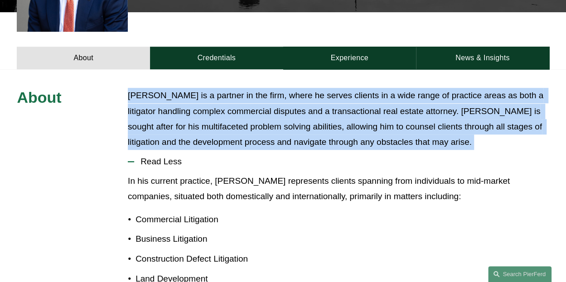
click at [204, 110] on p "Eric is a partner in the firm, where he serves clients in a wide range of pract…" at bounding box center [338, 119] width 421 height 62
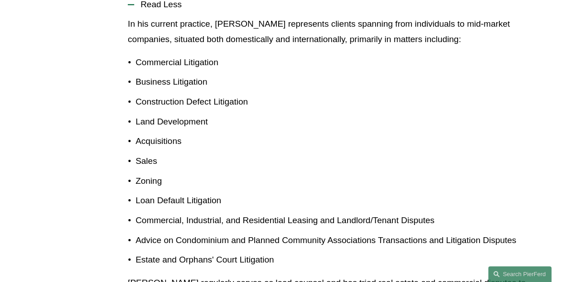
scroll to position [483, 0]
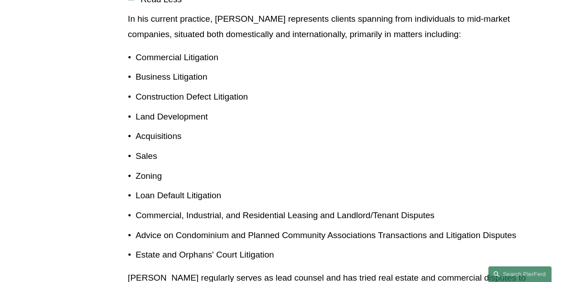
click at [204, 110] on ul "Commercial Litigation Business Litigation Construction Defect Litigation Land D…" at bounding box center [338, 156] width 421 height 213
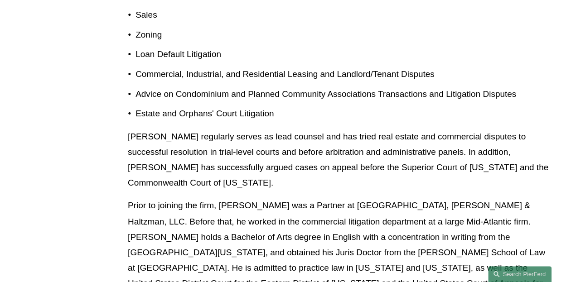
click at [204, 110] on div "In his current practice, Eric represents clients spanning from individuals to m…" at bounding box center [338, 110] width 421 height 481
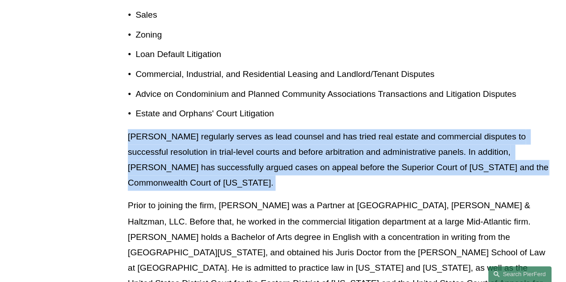
click at [204, 110] on div "In his current practice, Eric represents clients spanning from individuals to m…" at bounding box center [338, 110] width 421 height 481
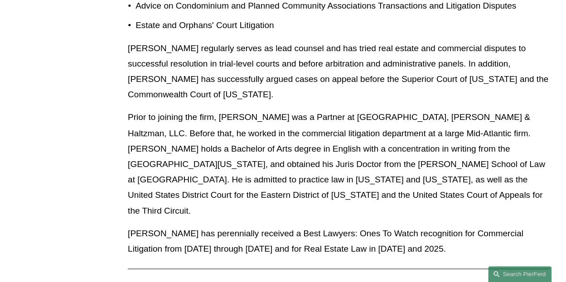
click at [204, 110] on p "Prior to joining the firm, Eric was a Partner at Silverang, Rosenzweig & Haltzm…" at bounding box center [338, 164] width 421 height 108
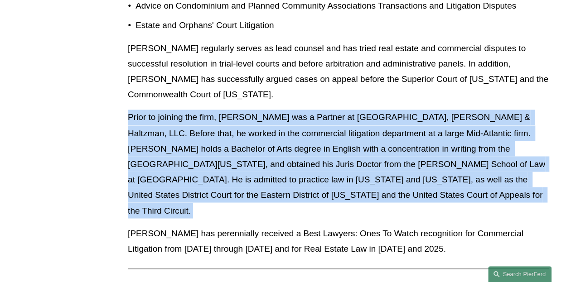
click at [204, 110] on p "Prior to joining the firm, Eric was a Partner at Silverang, Rosenzweig & Haltzm…" at bounding box center [338, 164] width 421 height 108
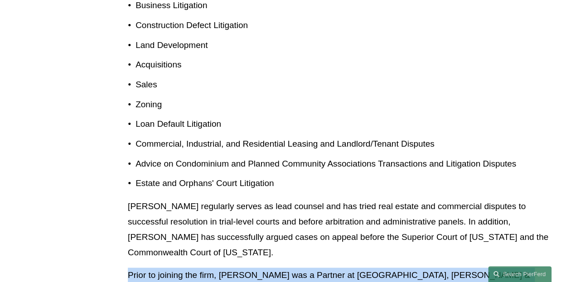
scroll to position [556, 0]
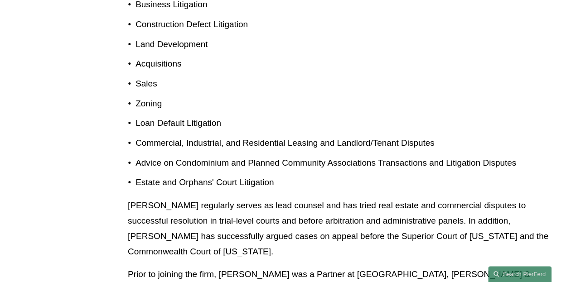
click at [204, 115] on p "Loan Default Litigation" at bounding box center [341, 122] width 413 height 15
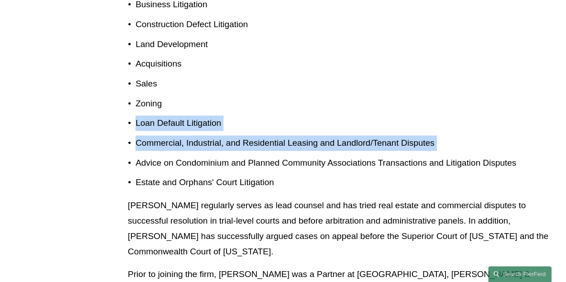
drag, startPoint x: 204, startPoint y: 110, endPoint x: 204, endPoint y: 139, distance: 28.5
click at [204, 139] on ul "Commercial Litigation Business Litigation Construction Defect Litigation Land D…" at bounding box center [338, 83] width 421 height 213
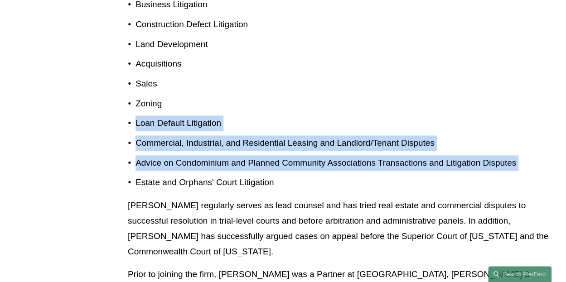
click at [204, 139] on ul "Commercial Litigation Business Litigation Construction Defect Litigation Land D…" at bounding box center [338, 83] width 421 height 213
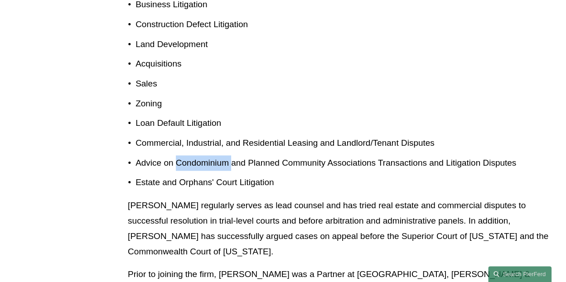
click at [204, 139] on ul "Commercial Litigation Business Litigation Construction Defect Litigation Land D…" at bounding box center [338, 83] width 421 height 213
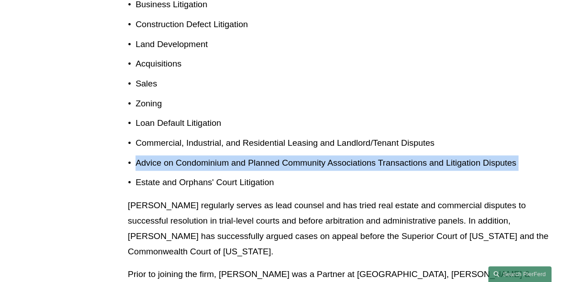
click at [204, 139] on ul "Commercial Litigation Business Litigation Construction Defect Litigation Land D…" at bounding box center [338, 83] width 421 height 213
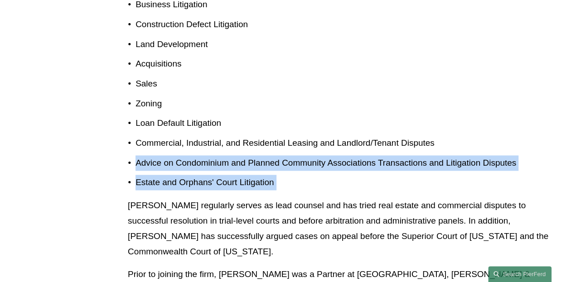
drag, startPoint x: 204, startPoint y: 139, endPoint x: 209, endPoint y: 178, distance: 39.7
click at [209, 178] on div "In his current practice, Eric represents clients spanning from individuals to m…" at bounding box center [338, 179] width 421 height 481
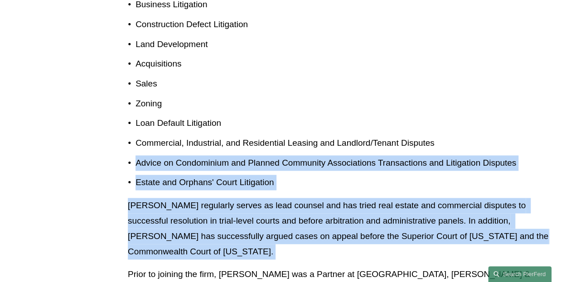
click at [209, 178] on div "In his current practice, Eric represents clients spanning from individuals to m…" at bounding box center [338, 179] width 421 height 481
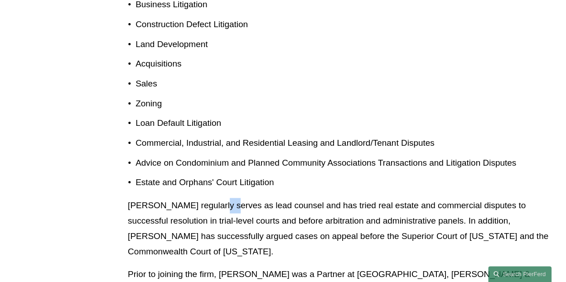
click at [209, 178] on div "In his current practice, Eric represents clients spanning from individuals to m…" at bounding box center [338, 179] width 421 height 481
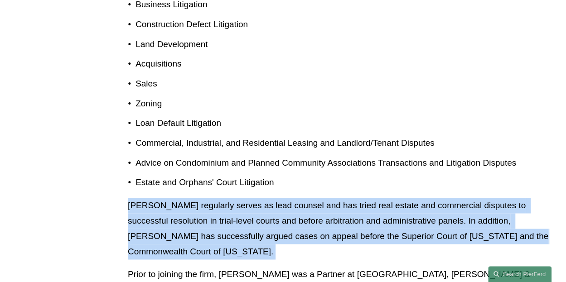
click at [209, 178] on div "In his current practice, Eric represents clients spanning from individuals to m…" at bounding box center [338, 179] width 421 height 481
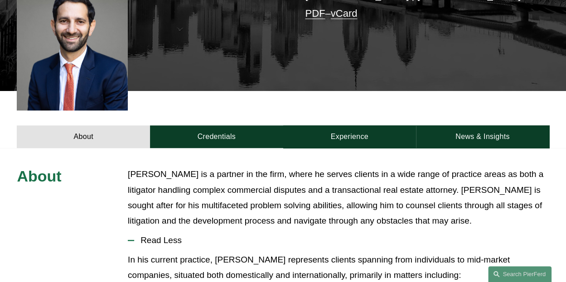
scroll to position [243, 0]
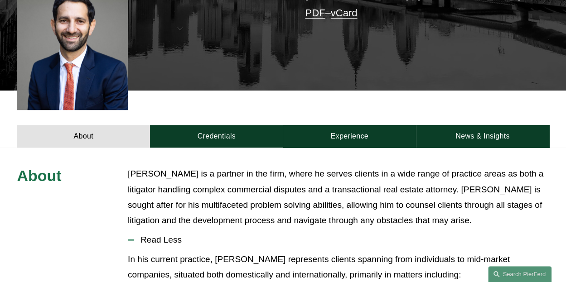
click at [209, 178] on p "Eric is a partner in the firm, where he serves clients in a wide range of pract…" at bounding box center [338, 197] width 421 height 62
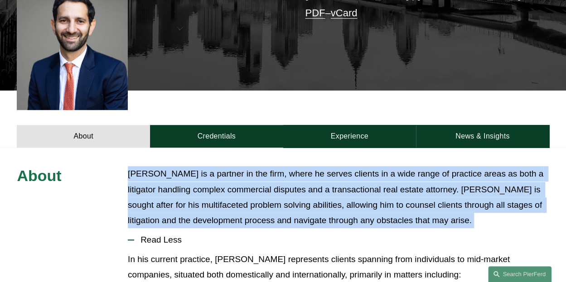
click at [209, 178] on p "Eric is a partner in the firm, where he serves clients in a wide range of pract…" at bounding box center [338, 197] width 421 height 62
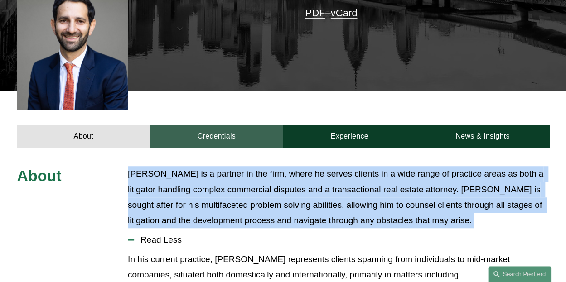
click at [229, 125] on link "Credentials" at bounding box center [216, 136] width 133 height 23
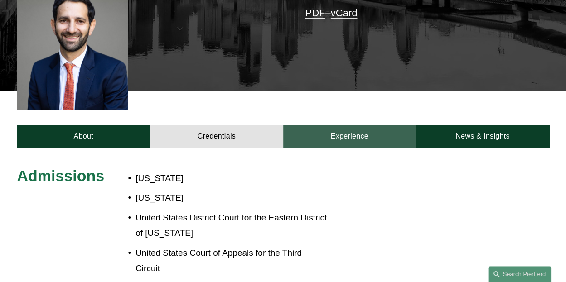
click at [318, 125] on link "Experience" at bounding box center [349, 136] width 133 height 23
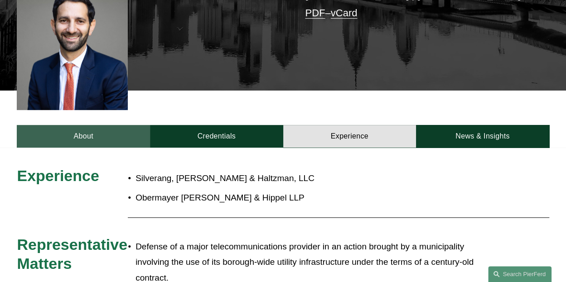
click at [93, 125] on link "About" at bounding box center [83, 136] width 133 height 23
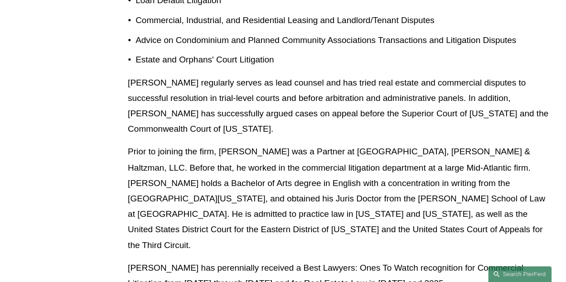
scroll to position [677, 0]
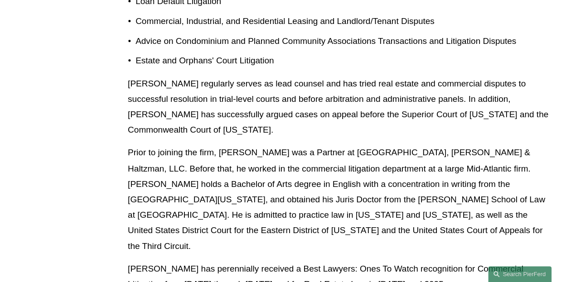
click at [214, 157] on p "Prior to joining the firm, Eric was a Partner at Silverang, Rosenzweig & Haltzm…" at bounding box center [338, 199] width 421 height 108
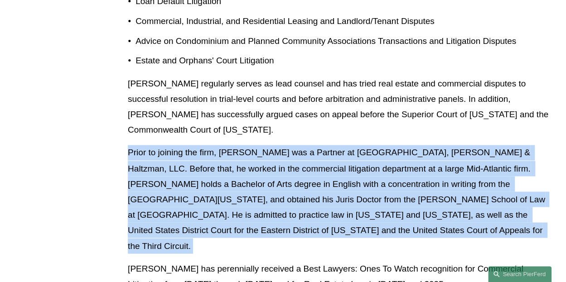
click at [214, 157] on p "Prior to joining the firm, Eric was a Partner at Silverang, Rosenzweig & Haltzm…" at bounding box center [338, 199] width 421 height 108
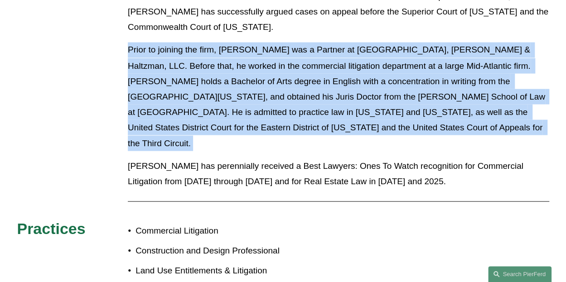
scroll to position [782, 0]
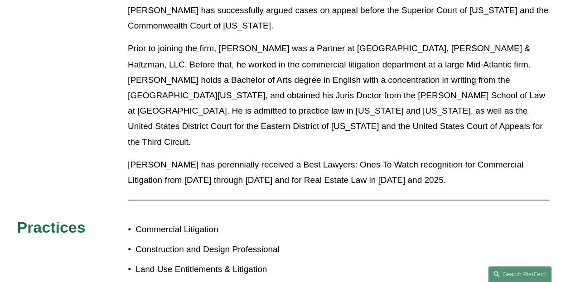
click at [214, 157] on p "Eric has perennially received a Best Lawyers: Ones To Watch recognition for Com…" at bounding box center [338, 172] width 421 height 31
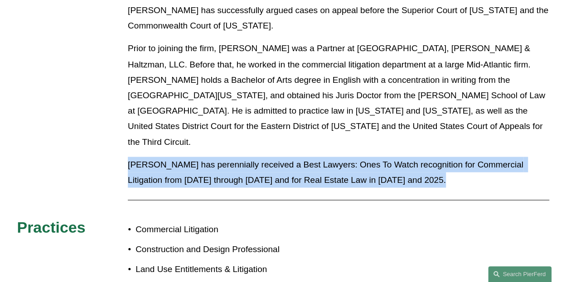
click at [214, 157] on p "Eric has perennially received a Best Lawyers: Ones To Watch recognition for Com…" at bounding box center [338, 172] width 421 height 31
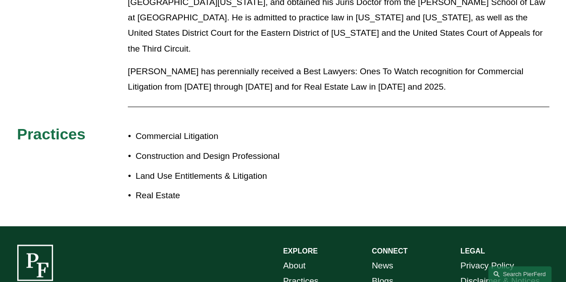
click at [214, 157] on ul "Commercial Litigation Construction and Design Professional Land Use Entitlement…" at bounding box center [205, 166] width 155 height 75
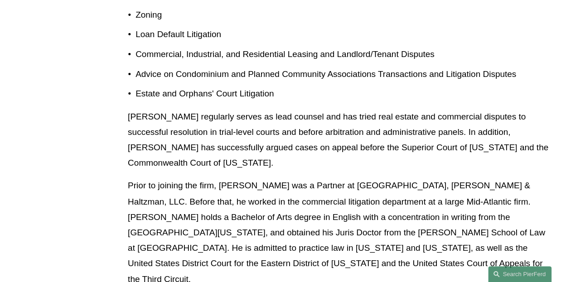
scroll to position [644, 0]
click at [214, 157] on p "Eric regularly serves as lead counsel and has tried real estate and commercial …" at bounding box center [338, 141] width 421 height 62
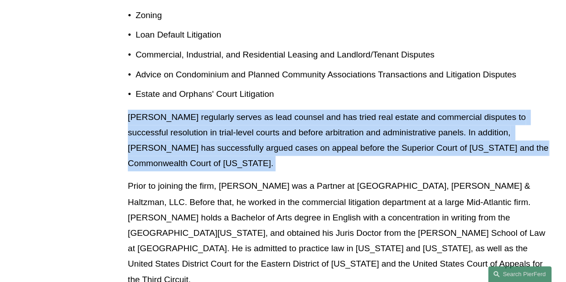
click at [214, 157] on p "Eric regularly serves as lead counsel and has tried real estate and commercial …" at bounding box center [338, 141] width 421 height 62
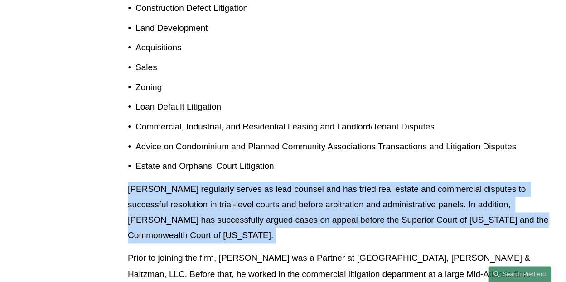
scroll to position [572, 0]
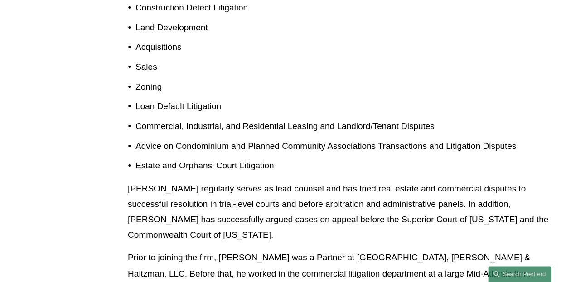
click at [214, 158] on p "Estate and Orphans' Court Litigation" at bounding box center [341, 165] width 413 height 15
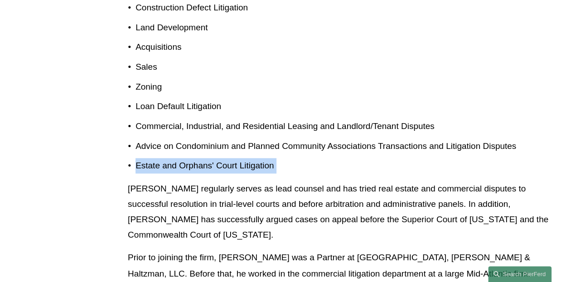
click at [214, 158] on p "Estate and Orphans' Court Litigation" at bounding box center [341, 165] width 413 height 15
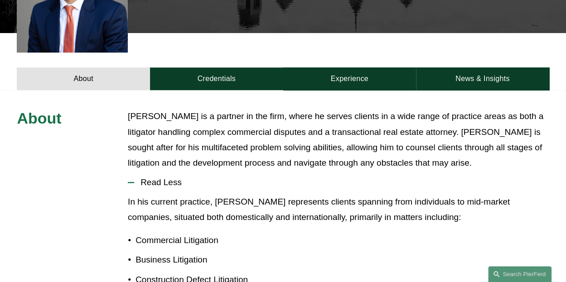
scroll to position [301, 0]
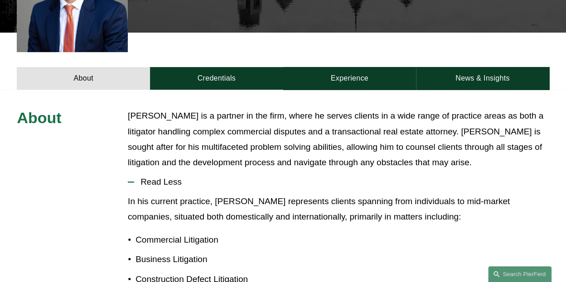
click at [283, 128] on p "Eric is a partner in the firm, where he serves clients in a wide range of pract…" at bounding box center [338, 139] width 421 height 62
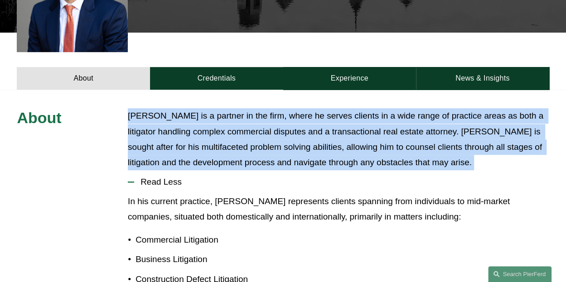
click at [283, 128] on p "Eric is a partner in the firm, where he serves clients in a wide range of pract…" at bounding box center [338, 139] width 421 height 62
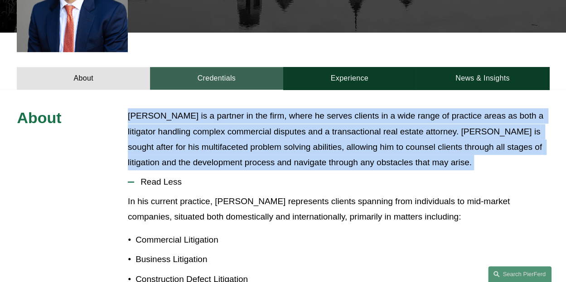
click at [239, 67] on link "Credentials" at bounding box center [216, 78] width 133 height 23
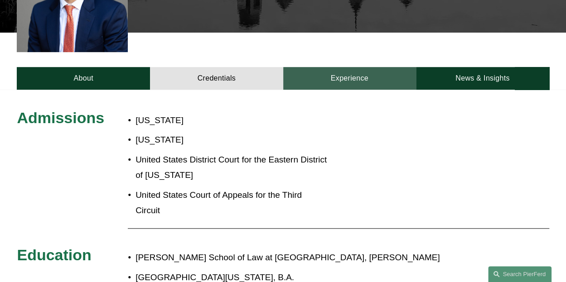
click at [297, 67] on link "Experience" at bounding box center [349, 78] width 133 height 23
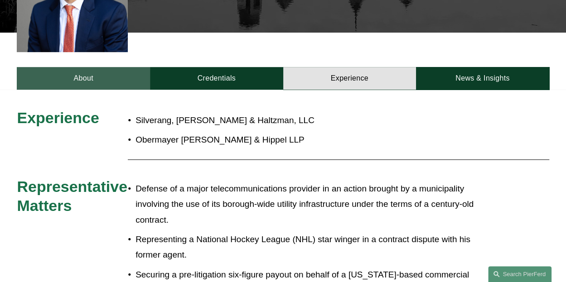
click at [136, 67] on link "About" at bounding box center [83, 78] width 133 height 23
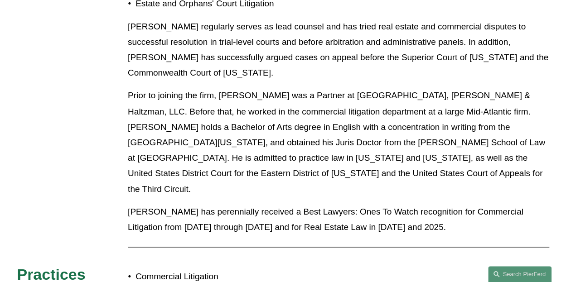
scroll to position [735, 0]
click at [203, 122] on p "Prior to joining the firm, Eric was a Partner at Silverang, Rosenzweig & Haltzm…" at bounding box center [338, 141] width 421 height 108
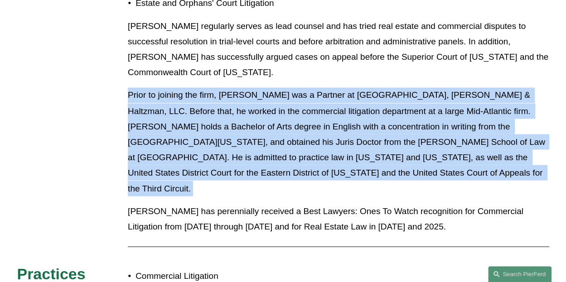
click at [203, 122] on p "Prior to joining the firm, Eric was a Partner at Silverang, Rosenzweig & Haltzm…" at bounding box center [338, 141] width 421 height 108
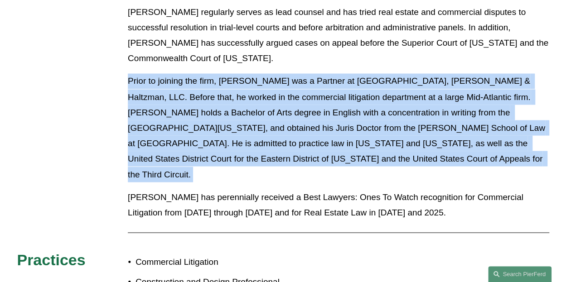
scroll to position [632, 0]
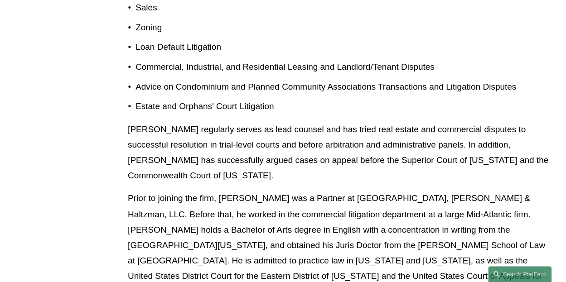
click at [203, 122] on p "Eric regularly serves as lead counsel and has tried real estate and commercial …" at bounding box center [338, 153] width 421 height 62
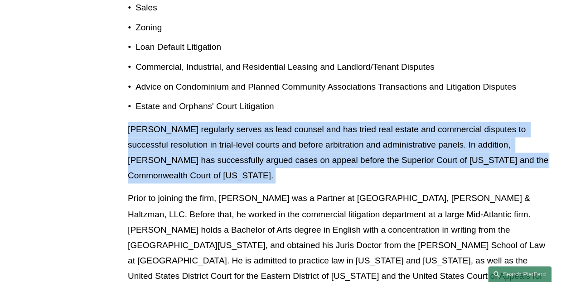
click at [203, 122] on p "Eric regularly serves as lead counsel and has tried real estate and commercial …" at bounding box center [338, 153] width 421 height 62
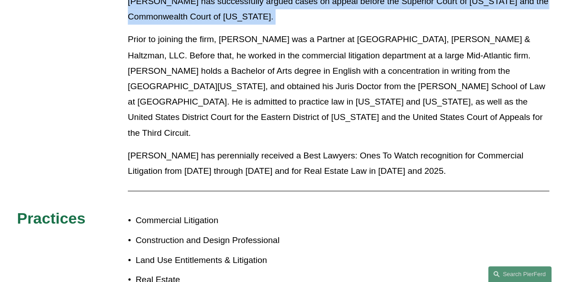
scroll to position [790, 0]
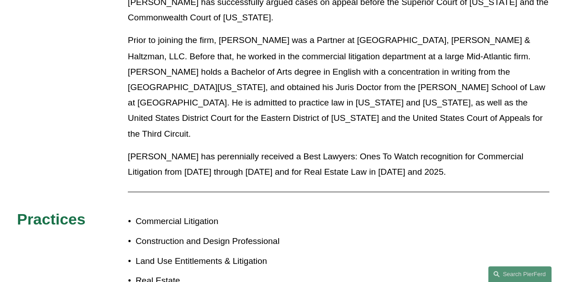
click at [329, 59] on p "Prior to joining the firm, Eric was a Partner at Silverang, Rosenzweig & Haltzm…" at bounding box center [338, 87] width 421 height 108
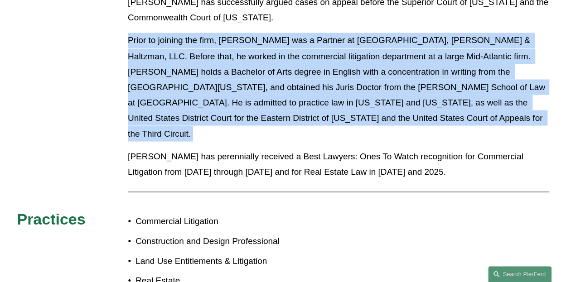
click at [329, 59] on p "Prior to joining the firm, Eric was a Partner at Silverang, Rosenzweig & Haltzm…" at bounding box center [338, 87] width 421 height 108
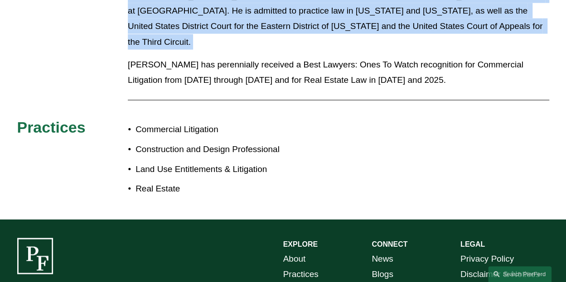
scroll to position [722, 0]
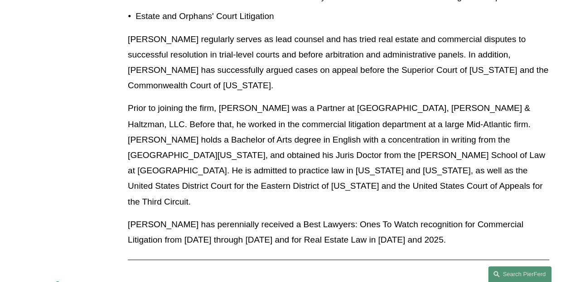
click at [329, 60] on p "Eric regularly serves as lead counsel and has tried real estate and commercial …" at bounding box center [338, 63] width 421 height 62
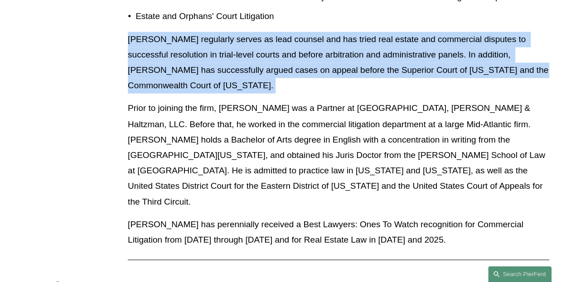
click at [329, 60] on p "Eric regularly serves as lead counsel and has tried real estate and commercial …" at bounding box center [338, 63] width 421 height 62
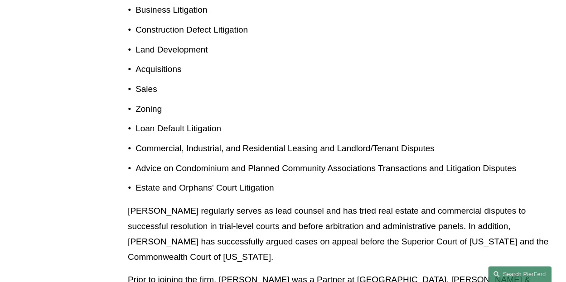
click at [285, 161] on p "Advice on Condominium and Planned Community Associations Transactions and Litig…" at bounding box center [341, 168] width 413 height 15
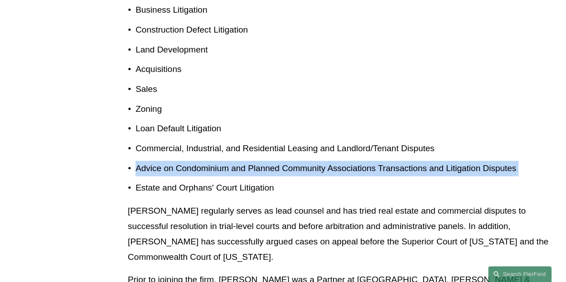
click at [285, 161] on p "Advice on Condominium and Planned Community Associations Transactions and Litig…" at bounding box center [341, 168] width 413 height 15
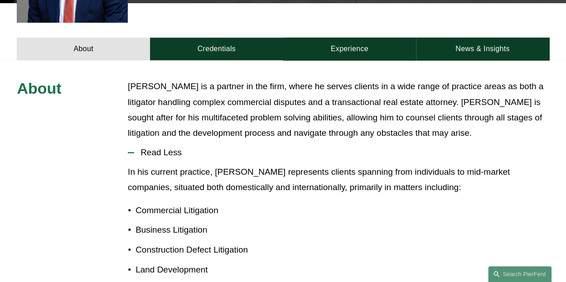
scroll to position [331, 0]
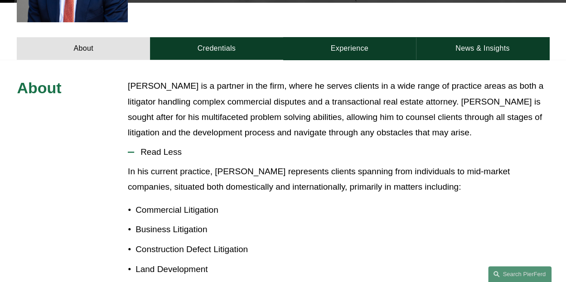
click at [285, 164] on p "In his current practice, Eric represents clients spanning from individuals to m…" at bounding box center [338, 179] width 421 height 31
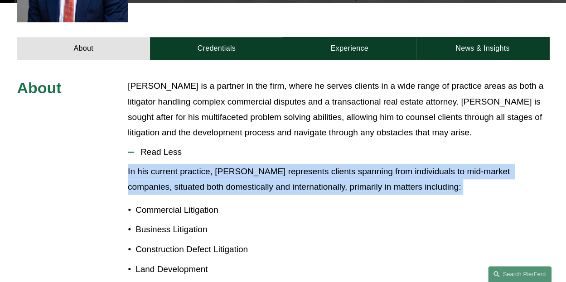
click at [285, 164] on p "In his current practice, Eric represents clients spanning from individuals to m…" at bounding box center [338, 179] width 421 height 31
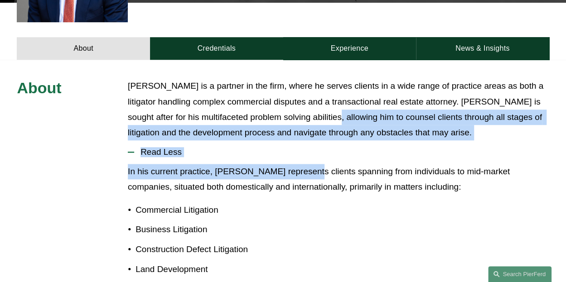
drag, startPoint x: 285, startPoint y: 157, endPoint x: 343, endPoint y: 96, distance: 83.3
click at [343, 96] on p "Eric is a partner in the firm, where he serves clients in a wide range of pract…" at bounding box center [338, 109] width 421 height 62
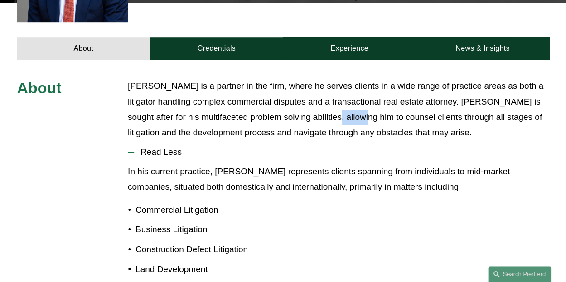
click at [343, 96] on p "Eric is a partner in the firm, where he serves clients in a wide range of pract…" at bounding box center [338, 109] width 421 height 62
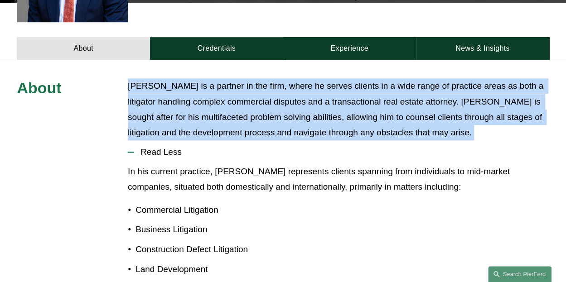
click at [343, 96] on p "Eric is a partner in the firm, where he serves clients in a wide range of pract…" at bounding box center [338, 109] width 421 height 62
click at [90, 41] on link "About" at bounding box center [83, 48] width 133 height 23
click at [94, 37] on link "About" at bounding box center [83, 48] width 133 height 23
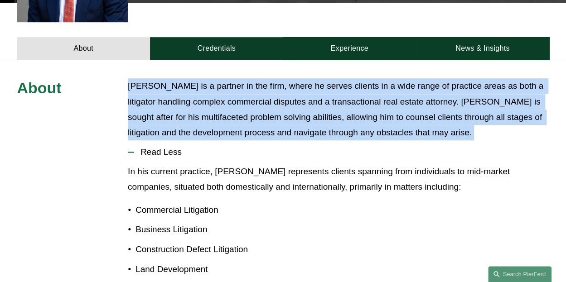
scroll to position [227, 0]
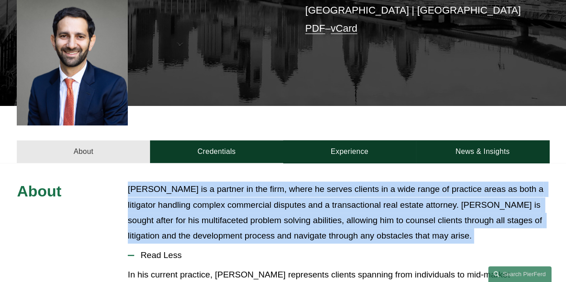
click at [80, 141] on link "About" at bounding box center [83, 151] width 133 height 23
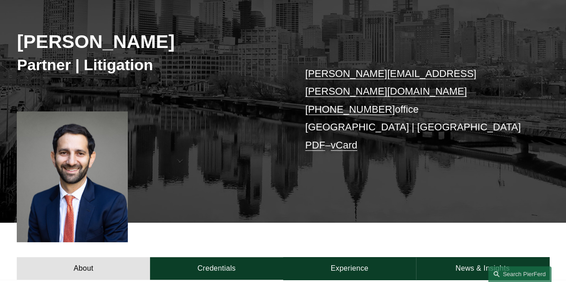
scroll to position [255, 0]
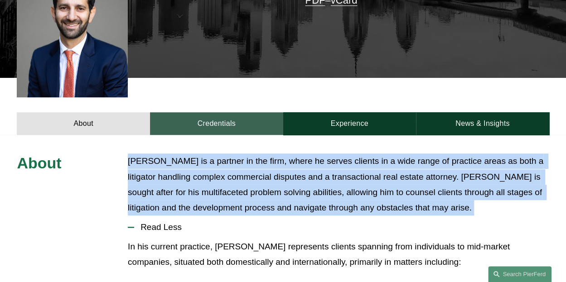
click at [230, 112] on link "Credentials" at bounding box center [216, 123] width 133 height 23
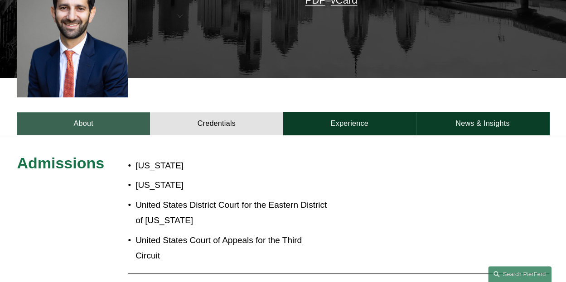
click at [121, 112] on link "About" at bounding box center [83, 123] width 133 height 23
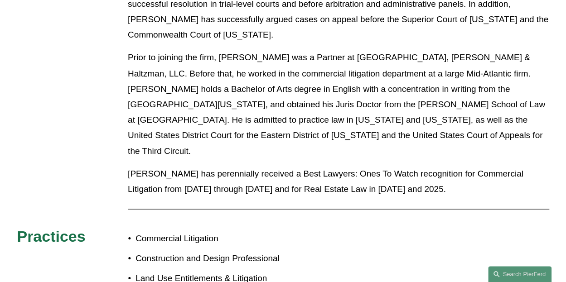
scroll to position [777, 0]
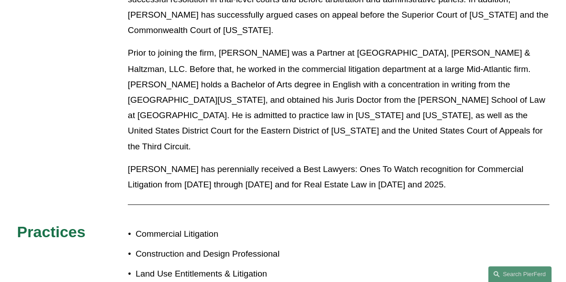
click at [236, 93] on p "Prior to joining the firm, Eric was a Partner at Silverang, Rosenzweig & Haltzm…" at bounding box center [338, 99] width 421 height 108
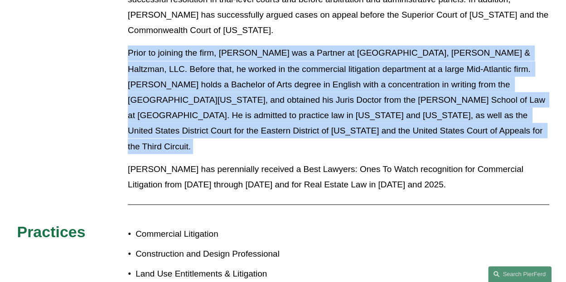
click at [236, 93] on p "Prior to joining the firm, Eric was a Partner at Silverang, Rosenzweig & Haltzm…" at bounding box center [338, 99] width 421 height 108
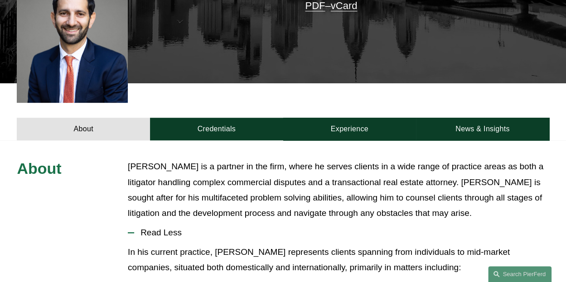
scroll to position [249, 0]
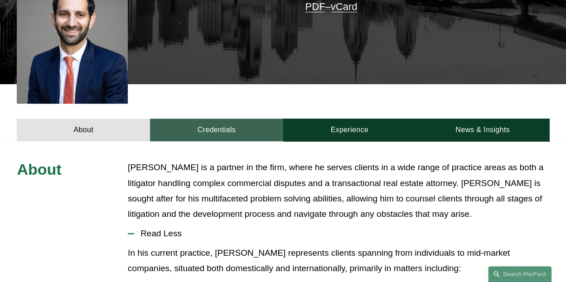
click at [206, 119] on link "Credentials" at bounding box center [216, 130] width 133 height 23
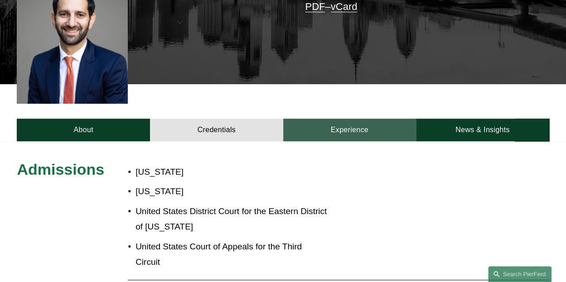
click at [355, 122] on link "Experience" at bounding box center [349, 130] width 133 height 23
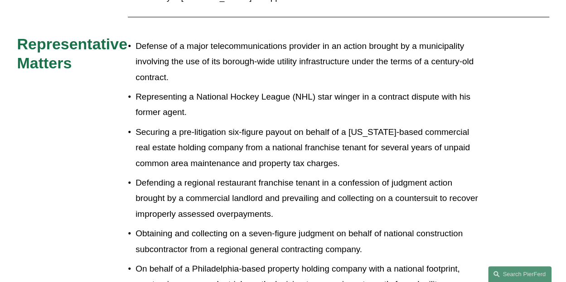
scroll to position [444, 0]
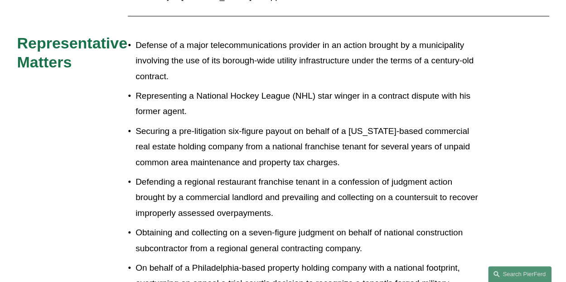
drag, startPoint x: 162, startPoint y: 205, endPoint x: 157, endPoint y: 230, distance: 25.8
click at [157, 230] on p "Obtaining and collecting on a seven-figure judgment on behalf of national const…" at bounding box center [308, 240] width 347 height 31
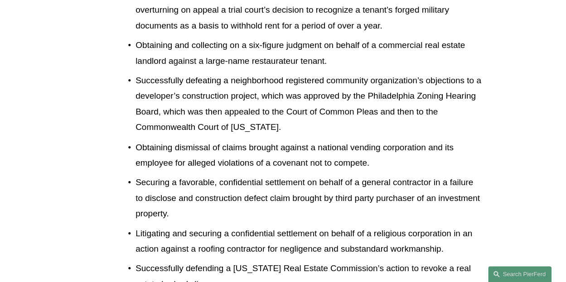
scroll to position [718, 0]
click at [249, 139] on p "Obtaining dismissal of claims brought against a national vending corporation an…" at bounding box center [308, 154] width 347 height 31
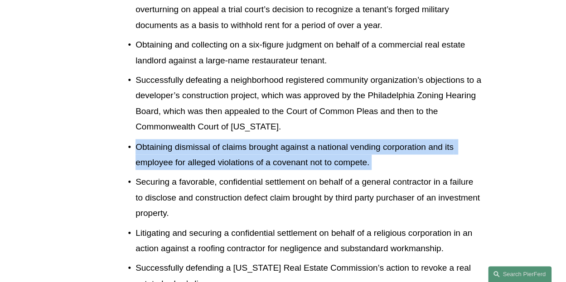
click at [249, 139] on p "Obtaining dismissal of claims brought against a national vending corporation an…" at bounding box center [308, 154] width 347 height 31
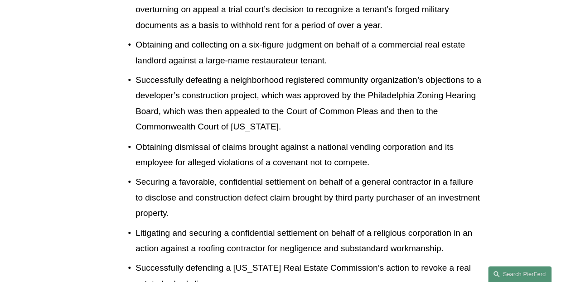
click at [317, 72] on p "Successfully defeating a neighborhood registered community organization’s objec…" at bounding box center [308, 103] width 347 height 62
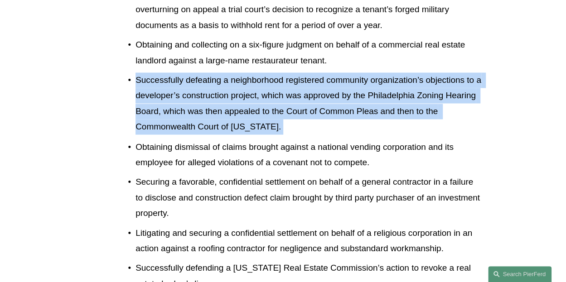
click at [317, 72] on p "Successfully defeating a neighborhood registered community organization’s objec…" at bounding box center [308, 103] width 347 height 62
click at [305, 111] on p "Successfully defeating a neighborhood registered community organization’s objec…" at bounding box center [308, 103] width 347 height 62
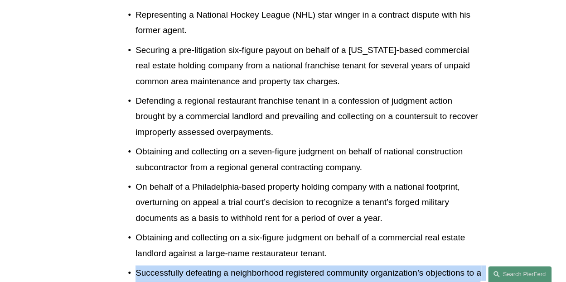
scroll to position [526, 0]
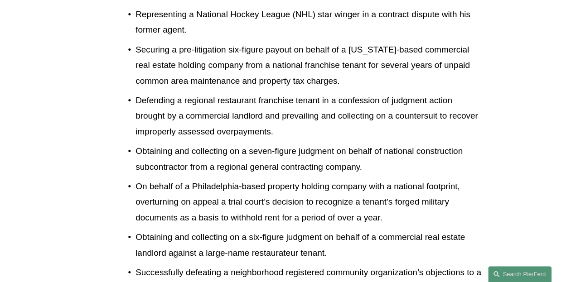
click at [305, 111] on p "Defending a regional restaurant franchise tenant in a confession of judgment ac…" at bounding box center [308, 116] width 347 height 47
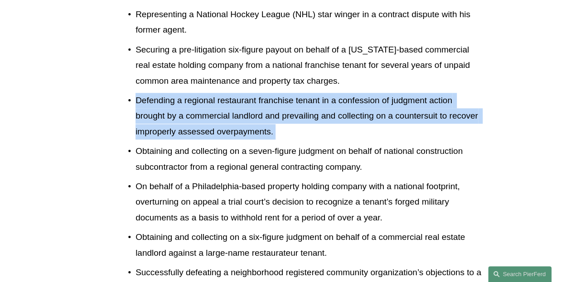
click at [305, 111] on p "Defending a regional restaurant franchise tenant in a confession of judgment ac…" at bounding box center [308, 116] width 347 height 47
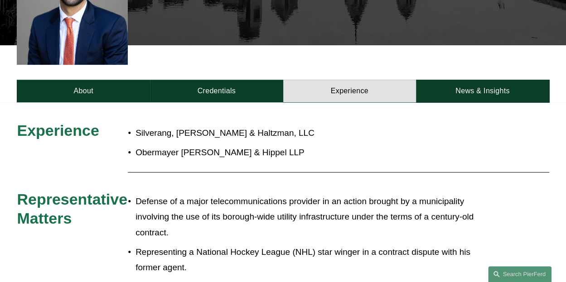
scroll to position [289, 0]
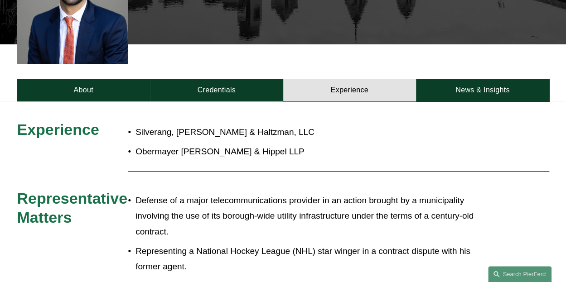
click at [184, 61] on div "About Credentials Experience News & Insights" at bounding box center [283, 72] width 566 height 57
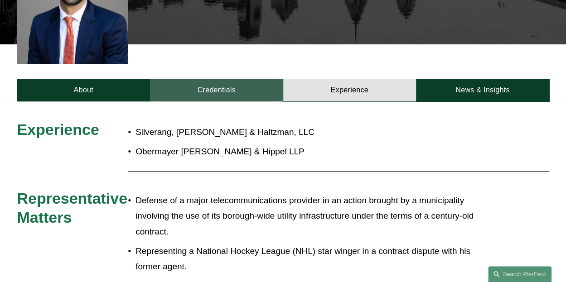
click at [196, 79] on link "Credentials" at bounding box center [216, 90] width 133 height 23
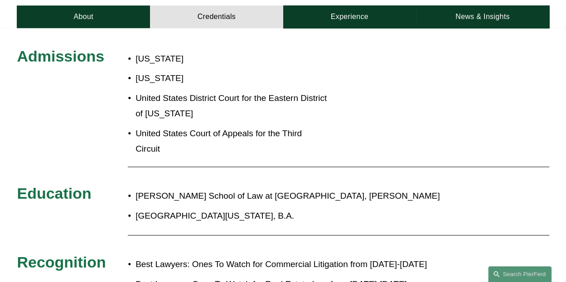
scroll to position [349, 0]
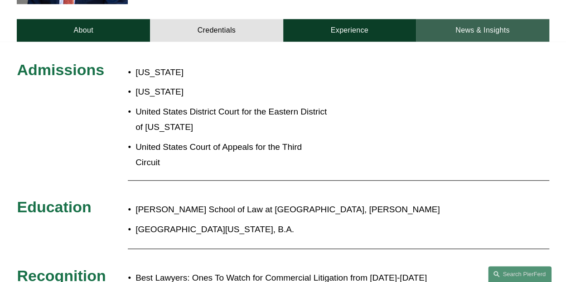
click at [483, 25] on link "News & Insights" at bounding box center [482, 30] width 133 height 23
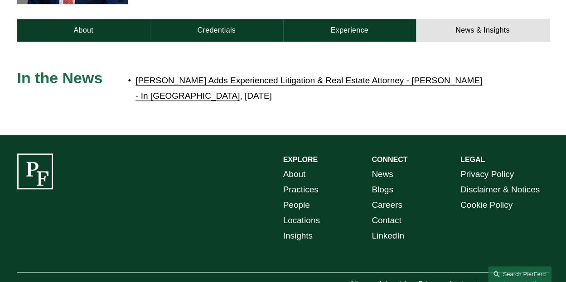
scroll to position [270, 0]
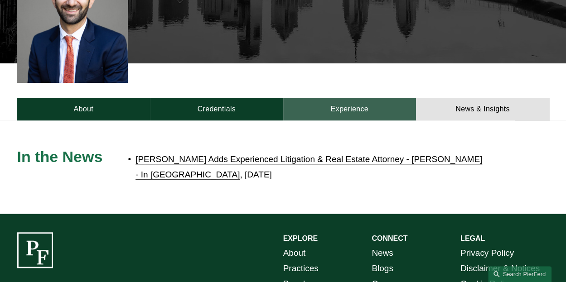
click at [388, 98] on link "Experience" at bounding box center [349, 109] width 133 height 23
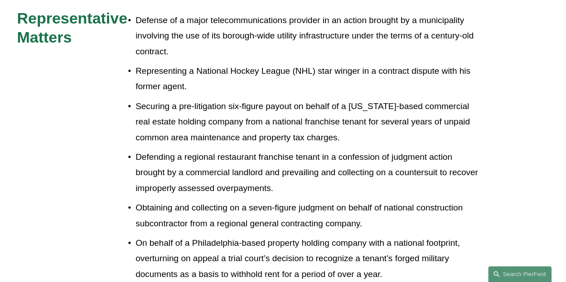
scroll to position [468, 0]
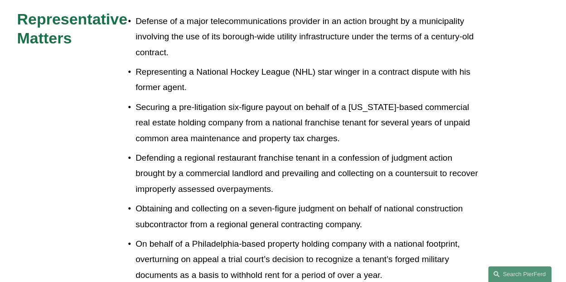
click at [179, 150] on p "Defending a regional restaurant franchise tenant in a confession of judgment ac…" at bounding box center [308, 173] width 347 height 47
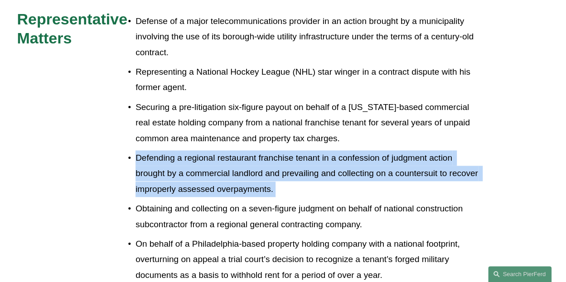
click at [179, 150] on p "Defending a regional restaurant franchise tenant in a confession of judgment ac…" at bounding box center [308, 173] width 347 height 47
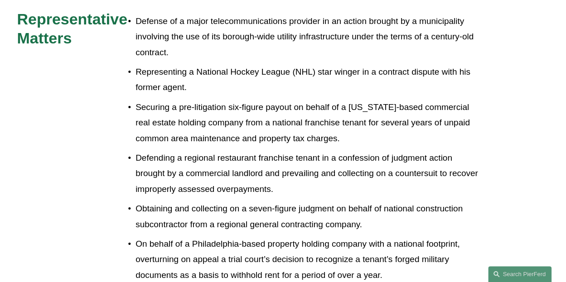
click at [230, 102] on p "Securing a pre-litigation six-figure payout on behalf of a New York-based comme…" at bounding box center [308, 123] width 347 height 47
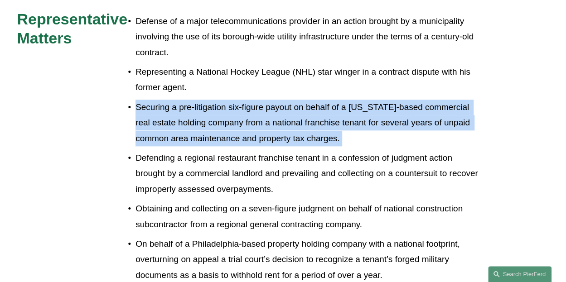
click at [230, 102] on p "Securing a pre-litigation six-figure payout on behalf of a New York-based comme…" at bounding box center [308, 123] width 347 height 47
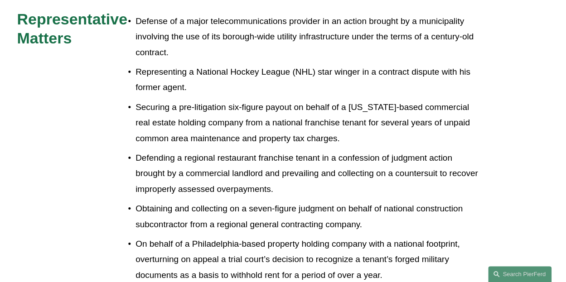
click at [313, 29] on p "Defense of a major telecommunications provider in an action brought by a munici…" at bounding box center [308, 37] width 347 height 47
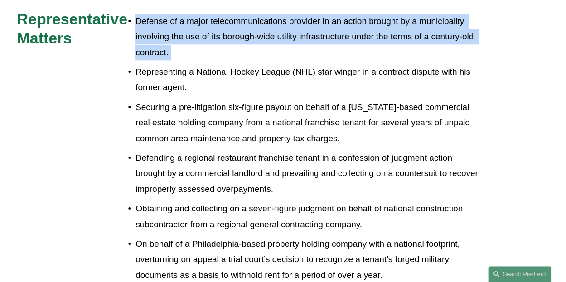
click at [313, 29] on p "Defense of a major telecommunications provider in an action brought by a munici…" at bounding box center [308, 37] width 347 height 47
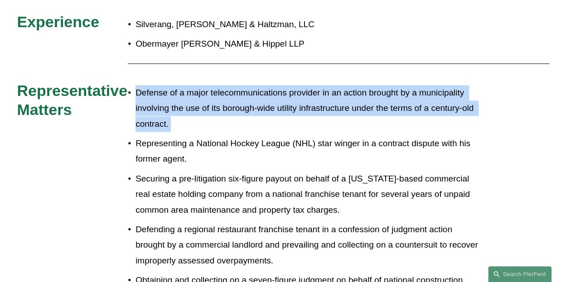
scroll to position [283, 0]
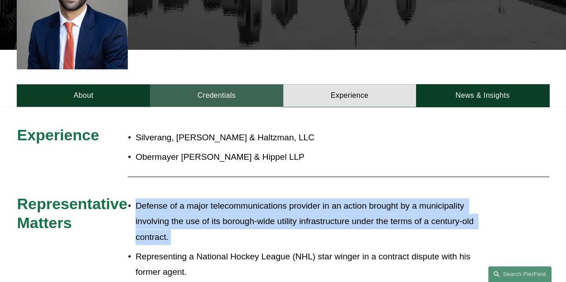
click at [246, 88] on link "Credentials" at bounding box center [216, 95] width 133 height 23
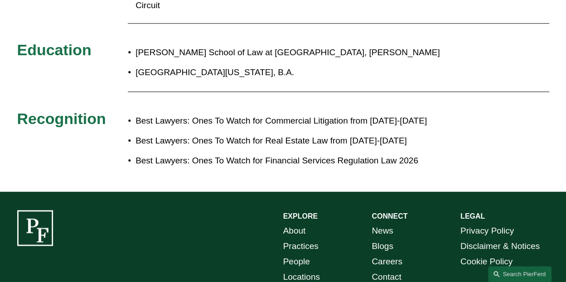
scroll to position [504, 0]
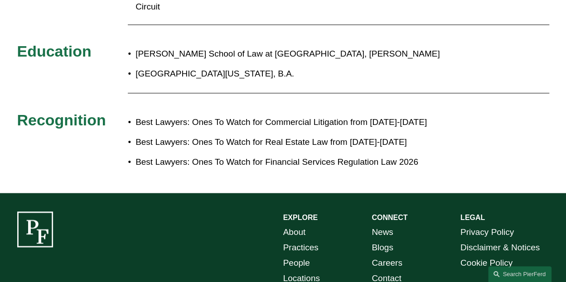
drag, startPoint x: 198, startPoint y: 169, endPoint x: 188, endPoint y: 168, distance: 10.1
click at [188, 168] on div "Admissions Pennsylvania New Jersey United States District Court for the Eastern…" at bounding box center [283, 39] width 566 height 307
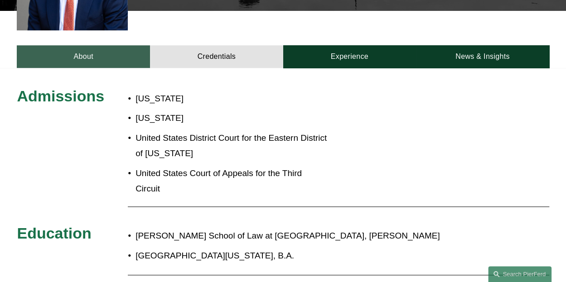
click at [113, 45] on link "About" at bounding box center [83, 56] width 133 height 23
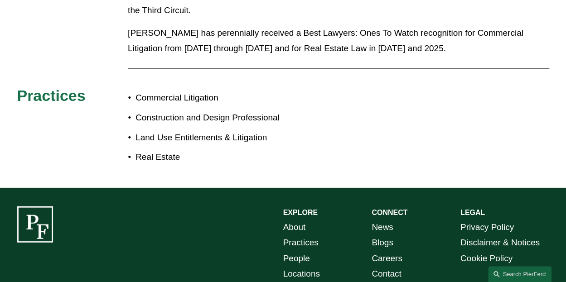
scroll to position [916, 0]
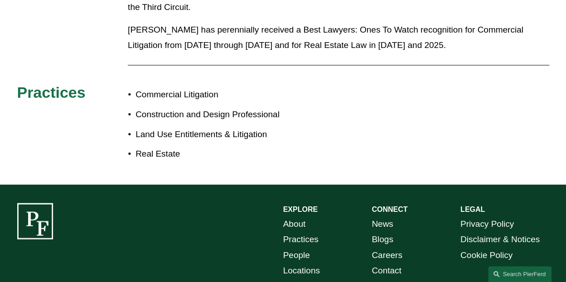
drag, startPoint x: 200, startPoint y: 133, endPoint x: 166, endPoint y: 126, distance: 34.5
click at [166, 146] on p "Real Estate" at bounding box center [208, 153] width 147 height 15
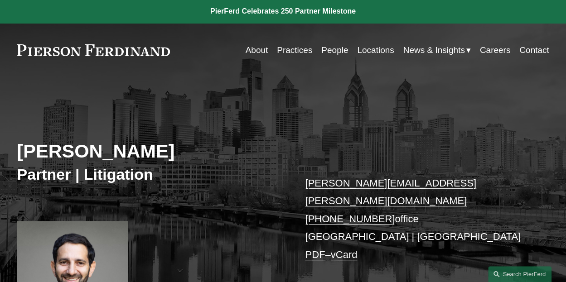
scroll to position [9, 0]
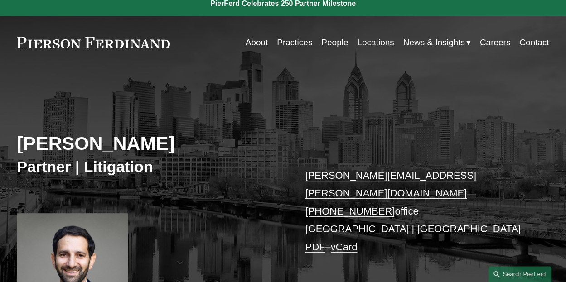
click at [253, 38] on link "About" at bounding box center [256, 42] width 23 height 17
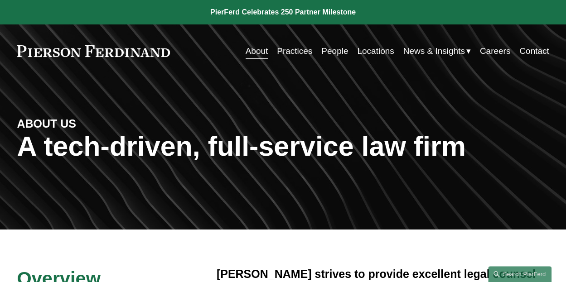
click at [327, 55] on link "People" at bounding box center [334, 51] width 27 height 17
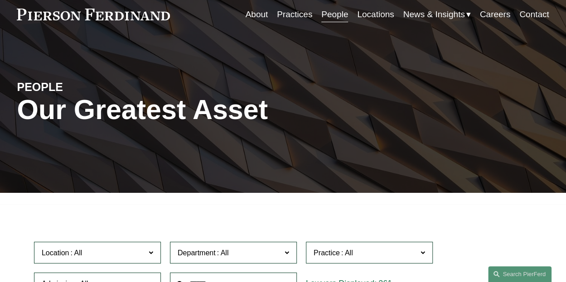
scroll to position [36, 0]
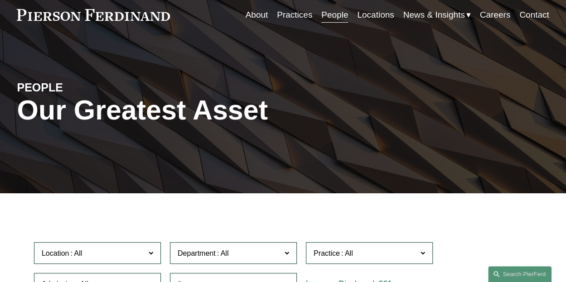
click at [109, 23] on div "About Practices People Locations News & Insights News" at bounding box center [283, 14] width 532 height 17
click at [110, 22] on div "About Practices People Locations News & Insights News" at bounding box center [283, 14] width 532 height 17
click at [115, 18] on link at bounding box center [93, 15] width 153 height 12
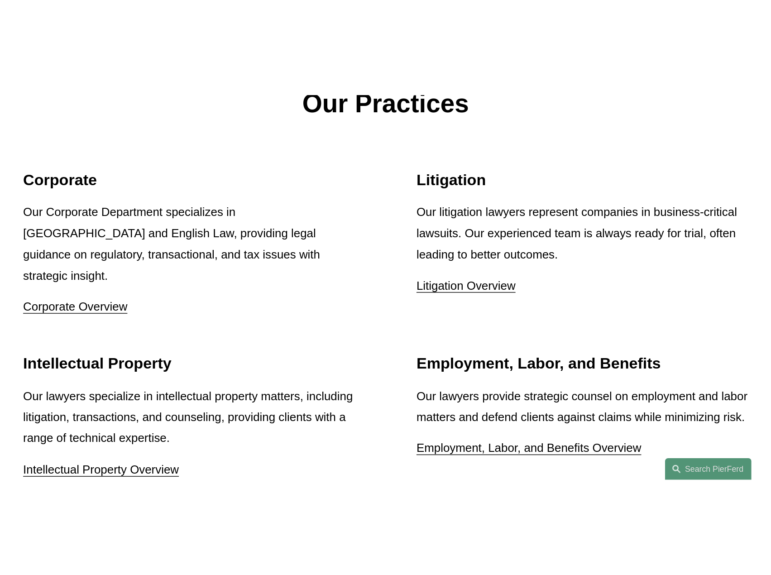
scroll to position [1074, 0]
